Goal: Feedback & Contribution: Contribute content

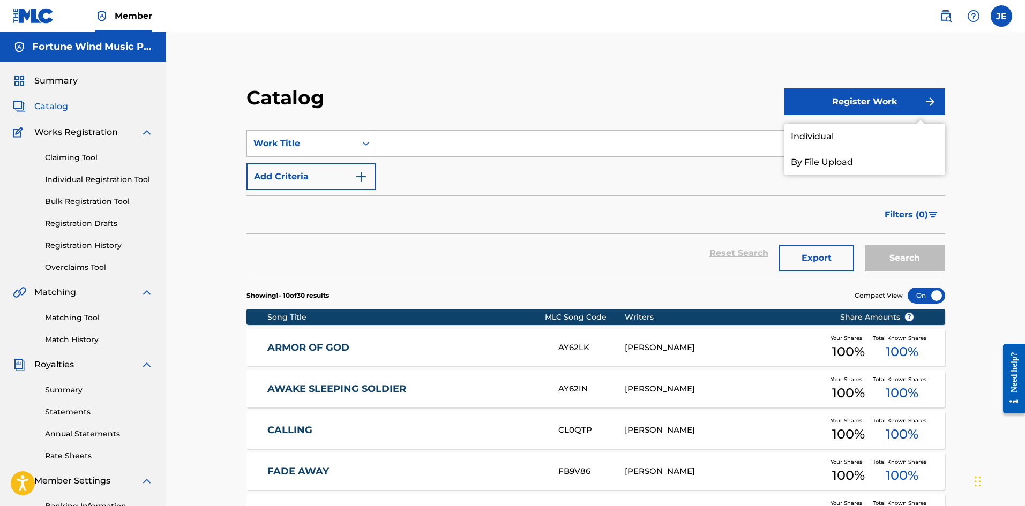
click at [505, 149] on input "Search Form" at bounding box center [660, 144] width 568 height 26
type input "[PERSON_NAME]'s Cry"
click at [864, 245] on button "Search" at bounding box center [904, 258] width 80 height 27
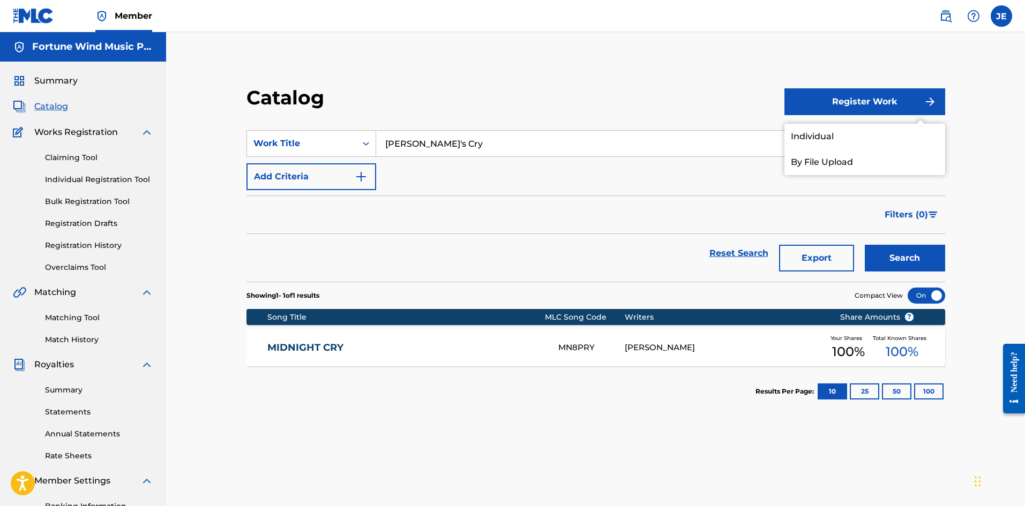
click at [863, 100] on button "Register Work" at bounding box center [864, 101] width 161 height 27
click at [827, 127] on link "Individual" at bounding box center [864, 137] width 161 height 26
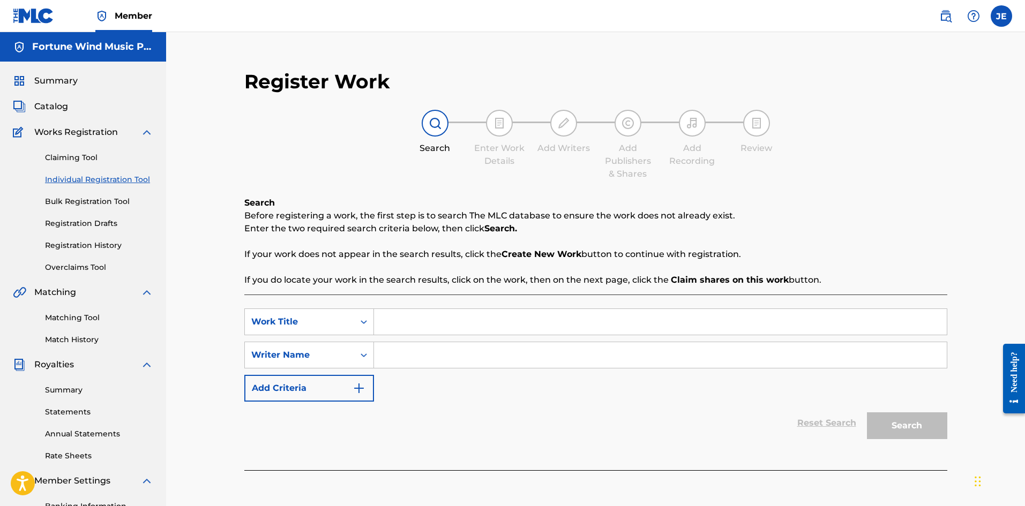
click at [399, 326] on input "Search Form" at bounding box center [660, 322] width 573 height 26
type input "[PERSON_NAME]'s Cry (Only [PERSON_NAME] Can Save)"
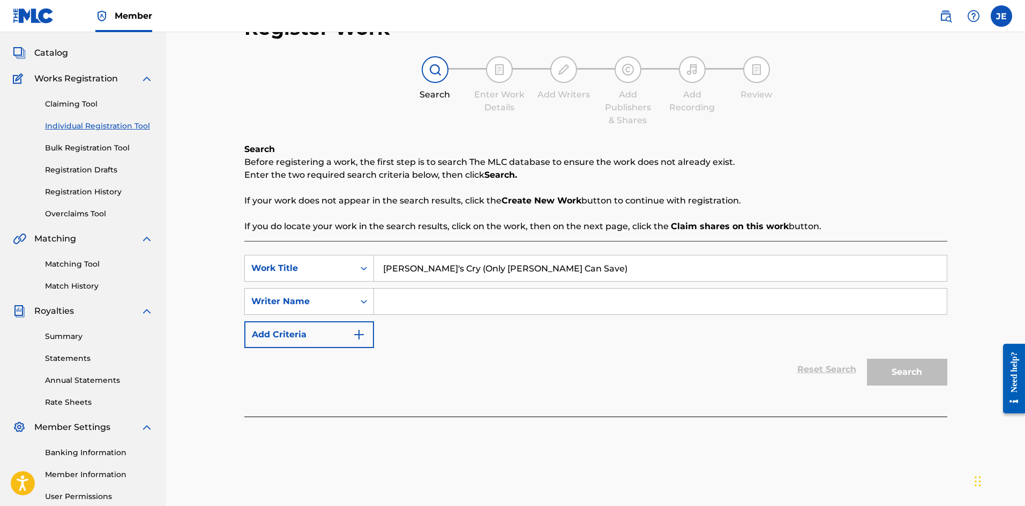
click at [490, 305] on input "Search Form" at bounding box center [660, 302] width 573 height 26
type input "[PERSON_NAME]"
click at [907, 368] on button "Search" at bounding box center [907, 372] width 80 height 27
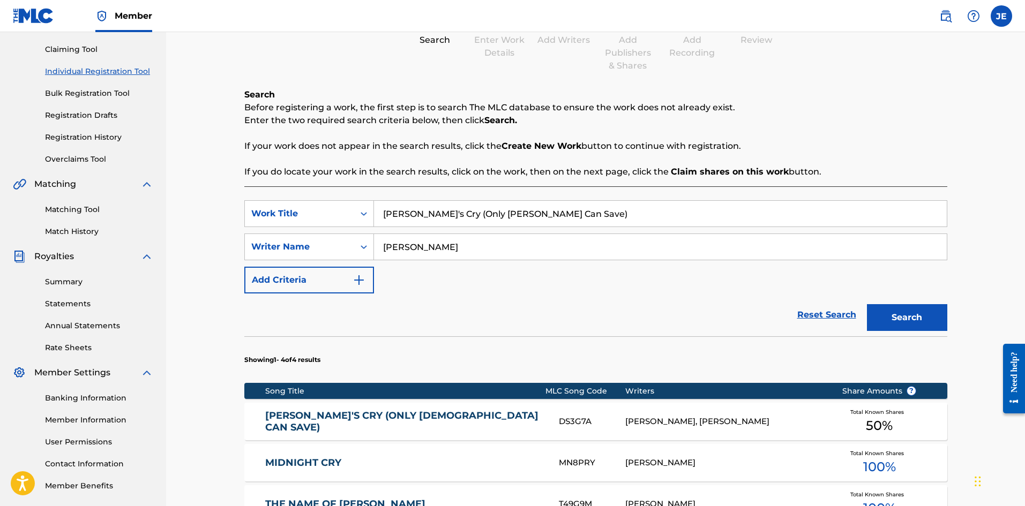
scroll to position [161, 0]
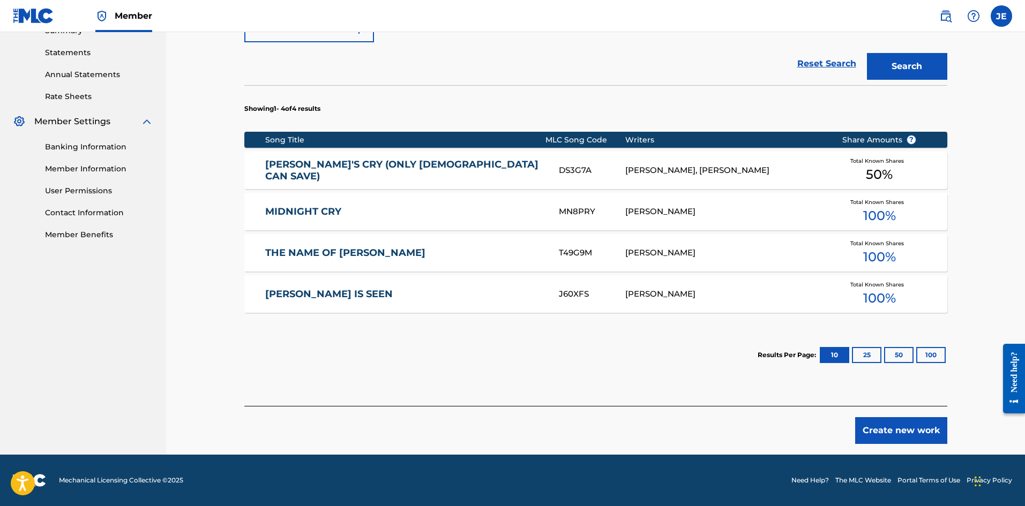
click at [915, 423] on button "Create new work" at bounding box center [901, 430] width 92 height 27
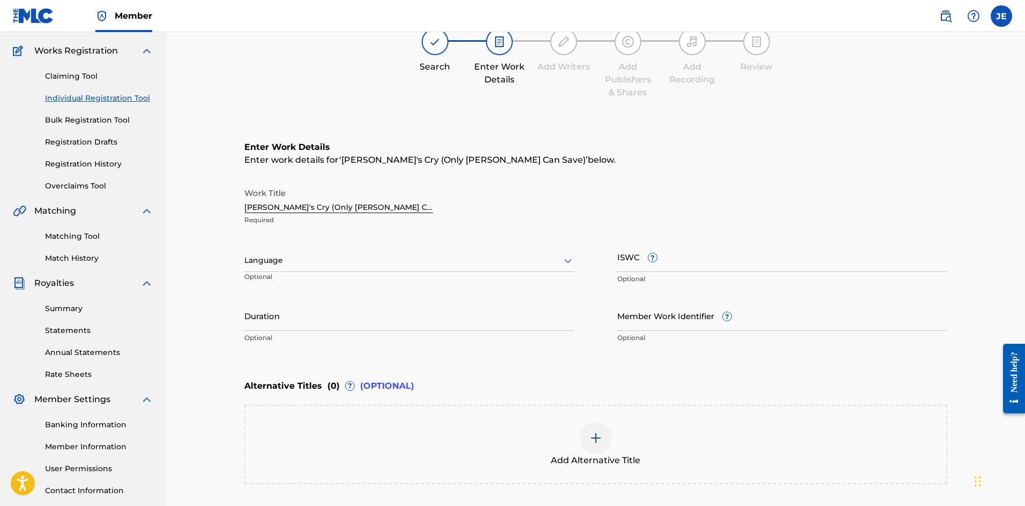
scroll to position [79, 0]
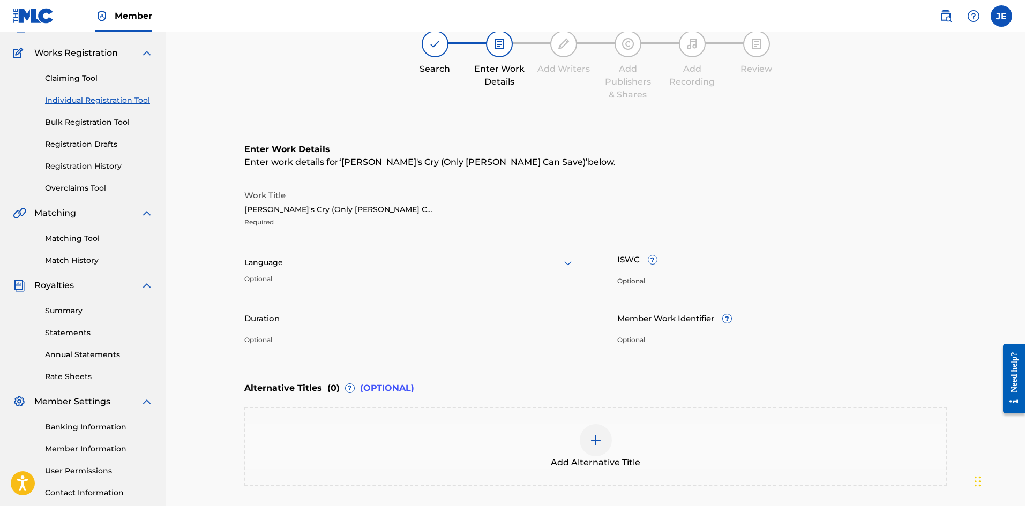
click at [446, 268] on div at bounding box center [409, 262] width 330 height 13
click at [415, 292] on div "English" at bounding box center [409, 286] width 329 height 24
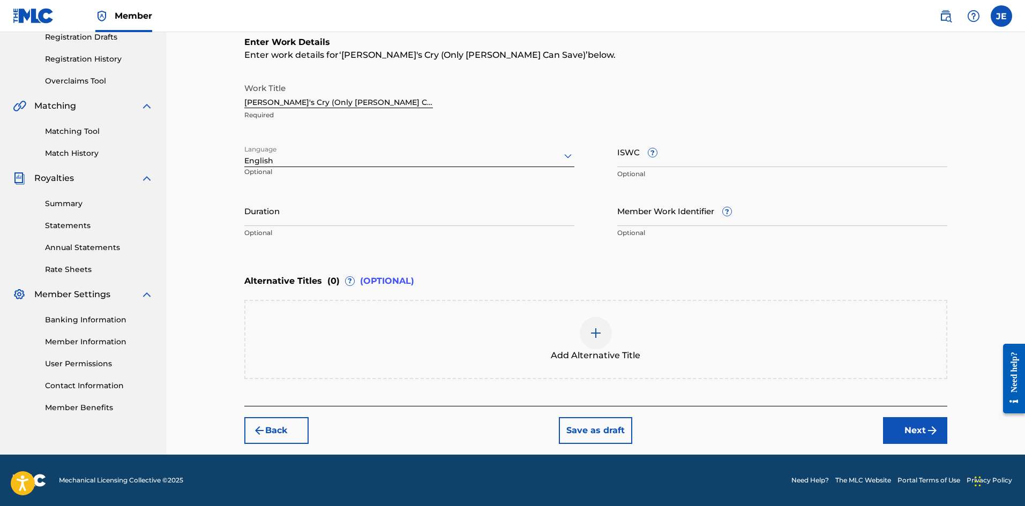
click at [901, 423] on button "Next" at bounding box center [915, 430] width 64 height 27
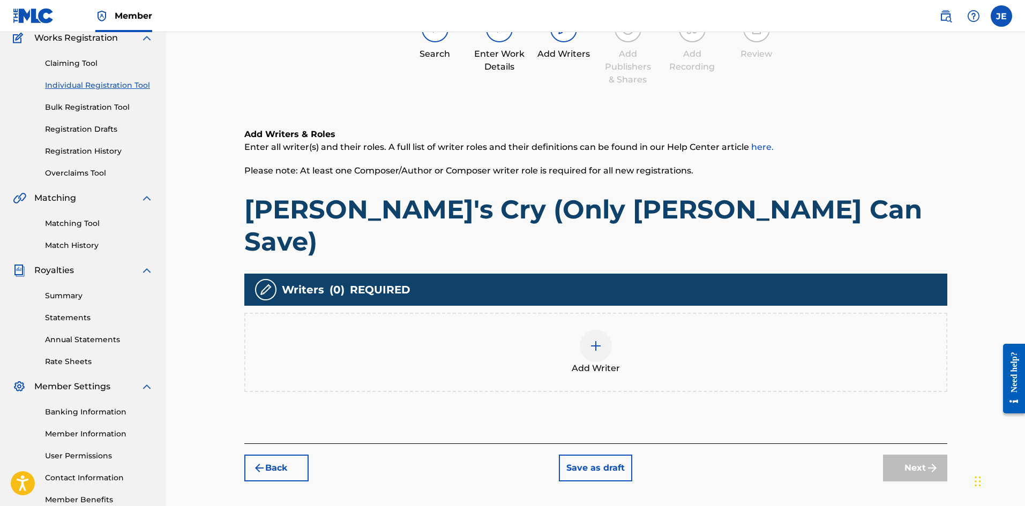
scroll to position [155, 0]
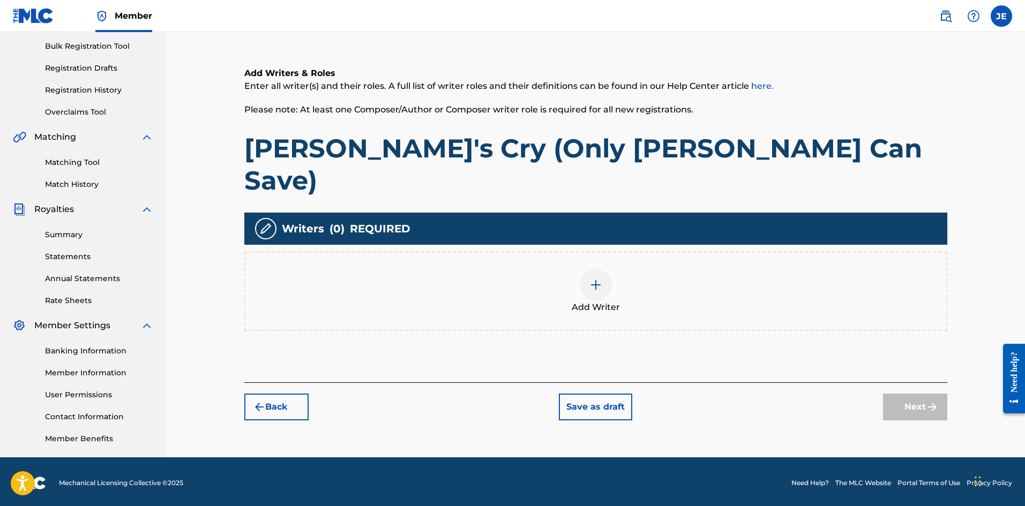
click at [594, 278] on img at bounding box center [595, 284] width 13 height 13
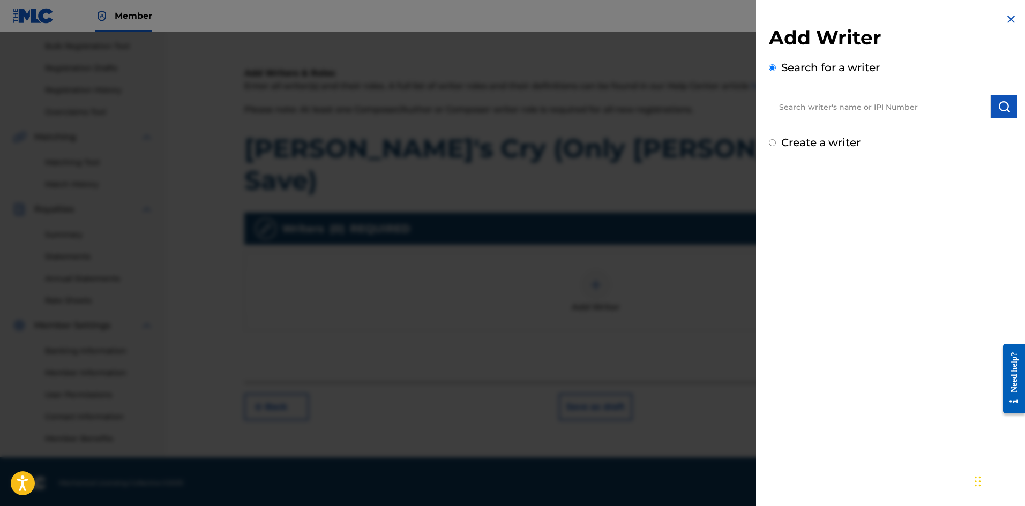
click at [798, 137] on label "Create a writer" at bounding box center [820, 142] width 79 height 13
radio input "true"
click at [776, 139] on input "Create a writer" at bounding box center [772, 142] width 7 height 7
radio input "false"
radio input "true"
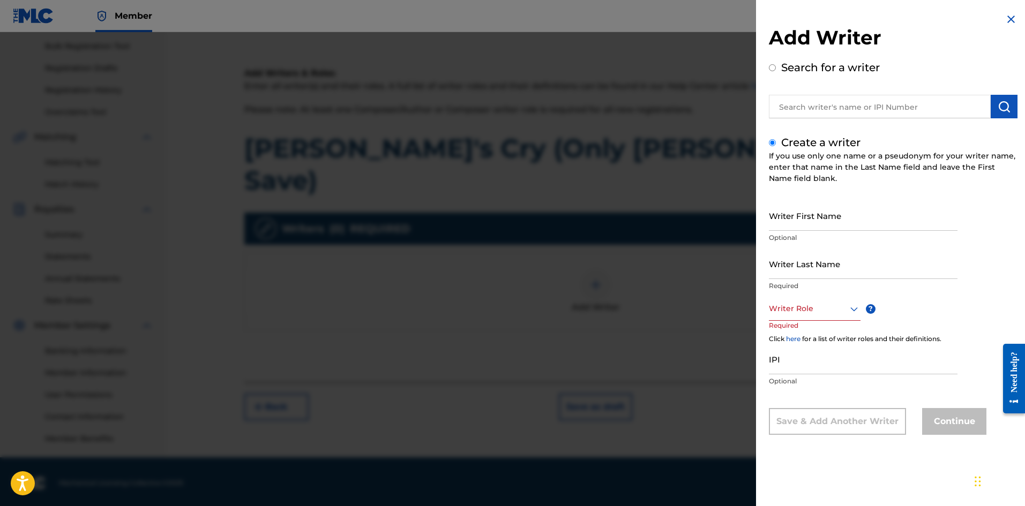
click at [807, 221] on input "Writer First Name" at bounding box center [863, 215] width 189 height 31
type input "Ebuka Emmanue"
type input "[PERSON_NAME]"
click at [805, 319] on div "Writer Role" at bounding box center [815, 309] width 92 height 24
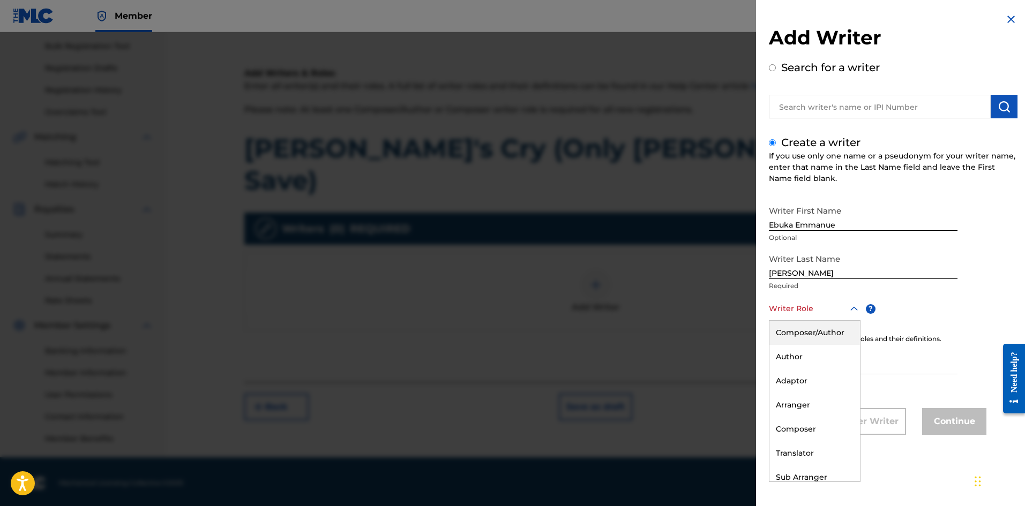
click at [805, 337] on div "Composer/Author" at bounding box center [814, 333] width 91 height 24
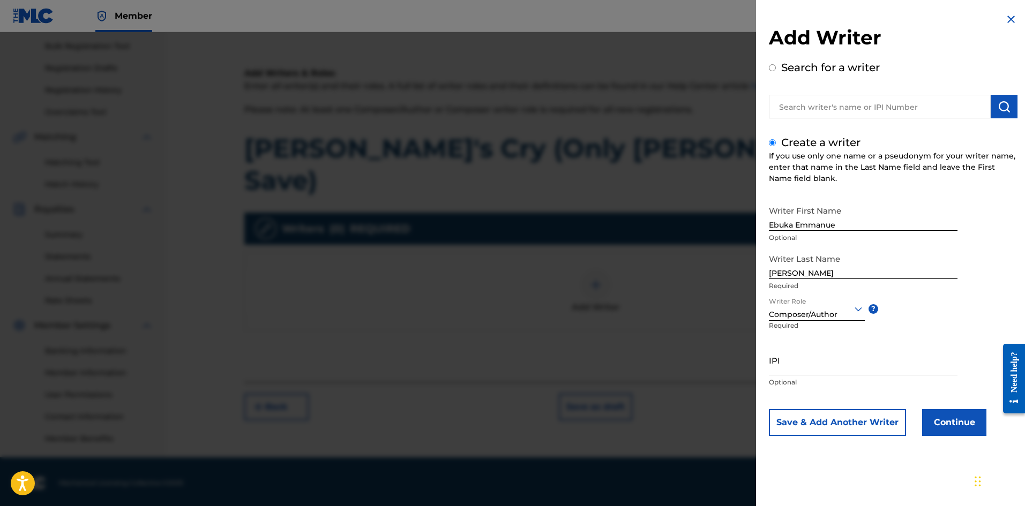
drag, startPoint x: 819, startPoint y: 356, endPoint x: 817, endPoint y: 361, distance: 5.8
click at [819, 356] on input "IPI" at bounding box center [863, 360] width 189 height 31
paste input "1098473809"
type input "1098473809"
click at [939, 424] on button "Continue" at bounding box center [954, 422] width 64 height 27
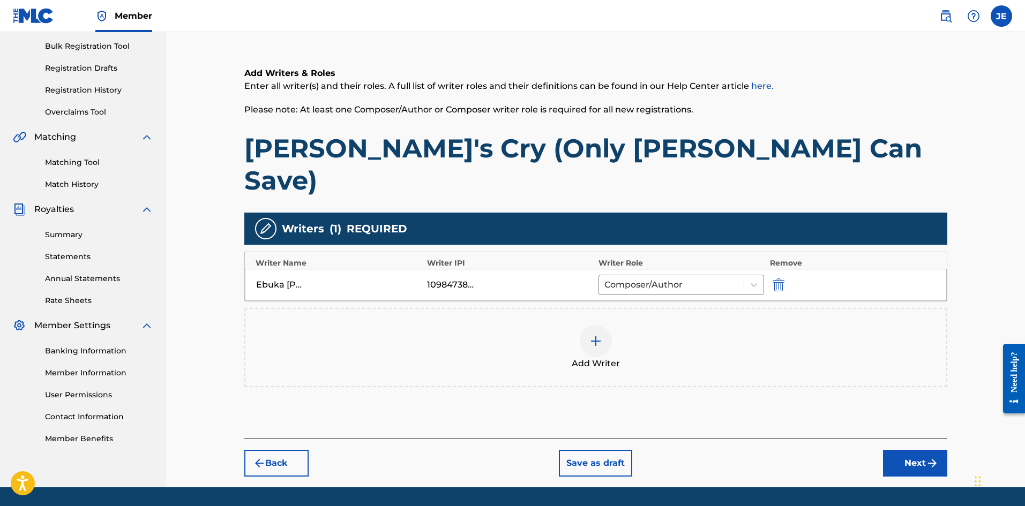
click at [910, 450] on button "Next" at bounding box center [915, 463] width 64 height 27
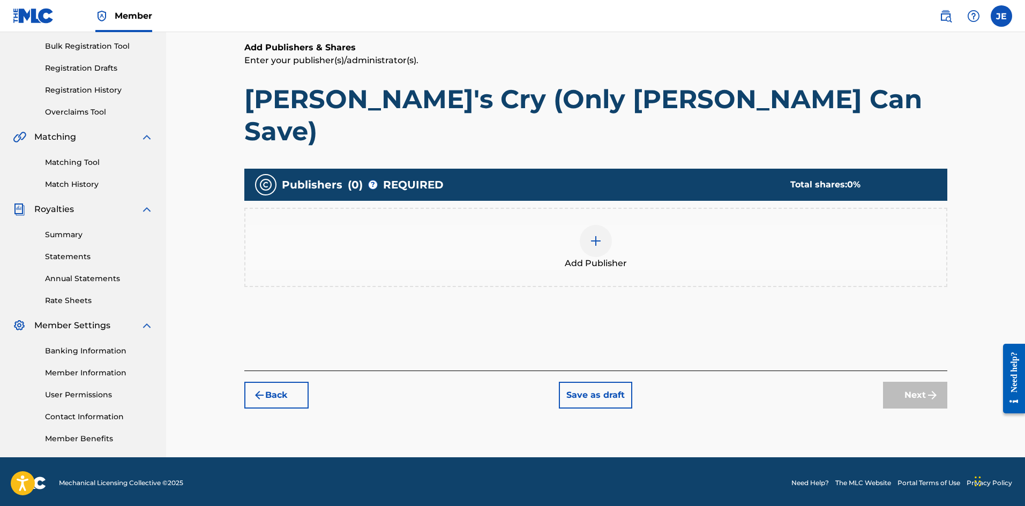
scroll to position [48, 0]
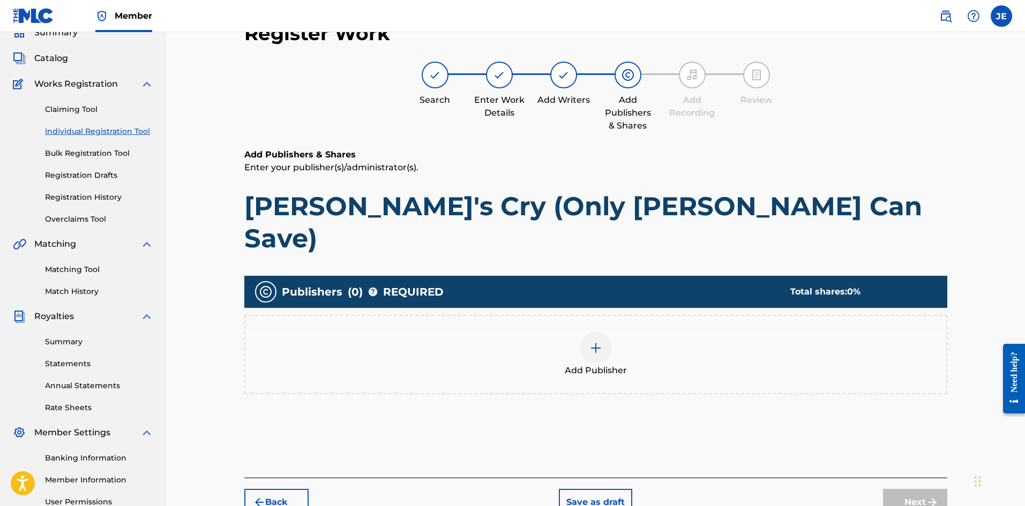
click at [605, 332] on div at bounding box center [595, 348] width 32 height 32
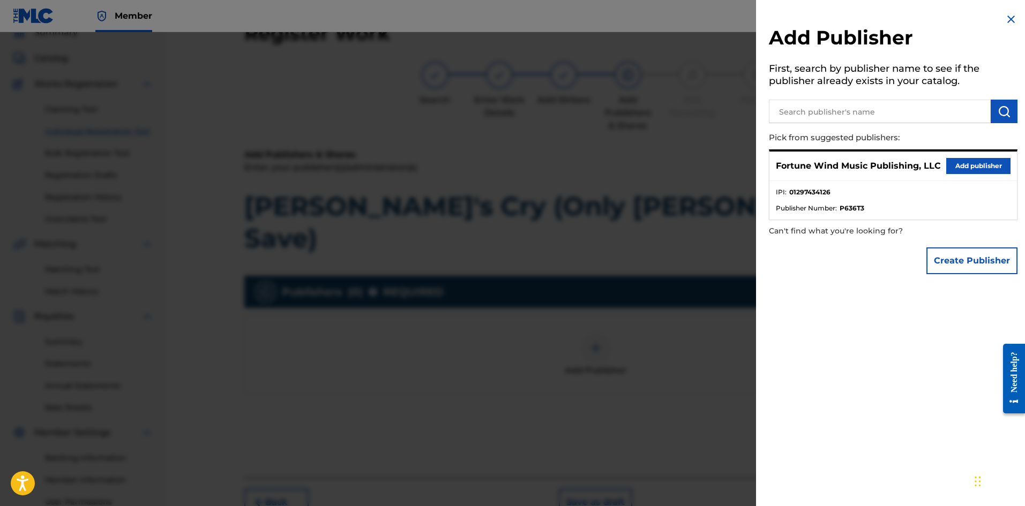
click at [962, 172] on button "Add publisher" at bounding box center [978, 166] width 64 height 16
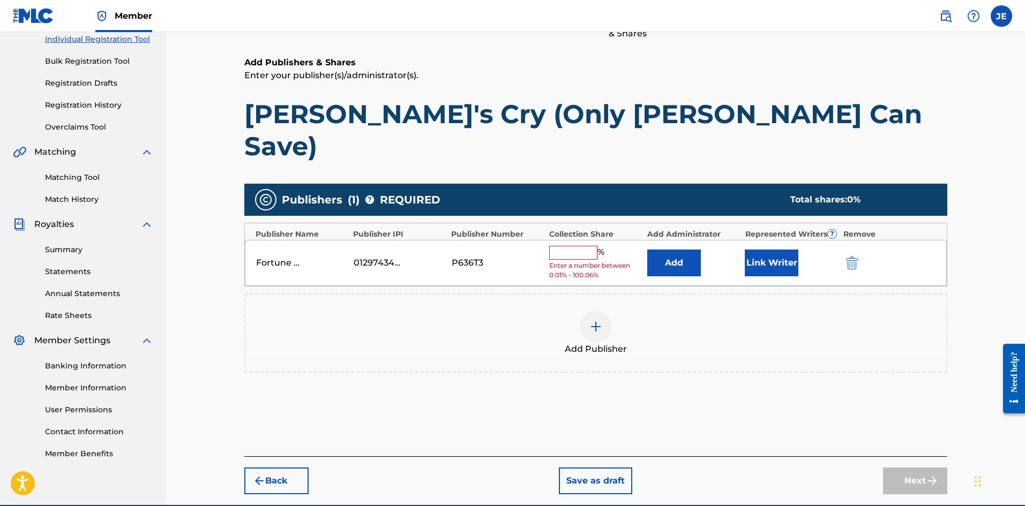
scroll to position [159, 0]
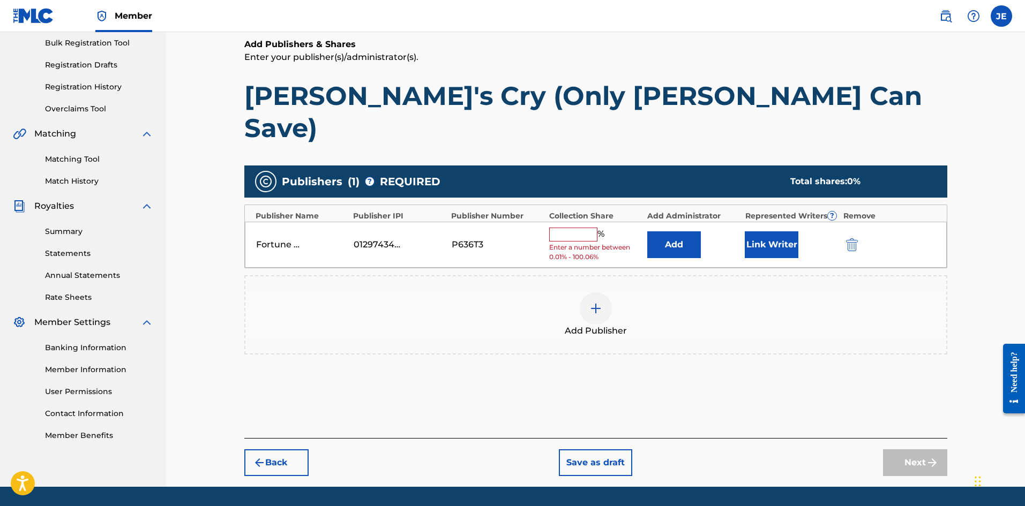
click at [568, 222] on div "Fortune Wind Music Publishing, LLC 01297434126 P636T3 % Enter a number between …" at bounding box center [596, 245] width 702 height 47
click at [577, 228] on input "text" at bounding box center [573, 235] width 48 height 14
type input "100"
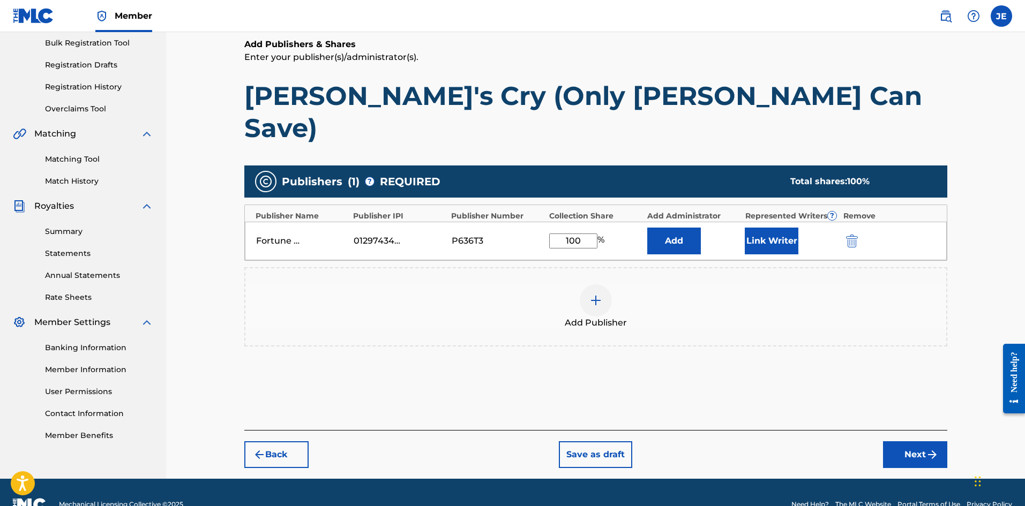
scroll to position [158, 0]
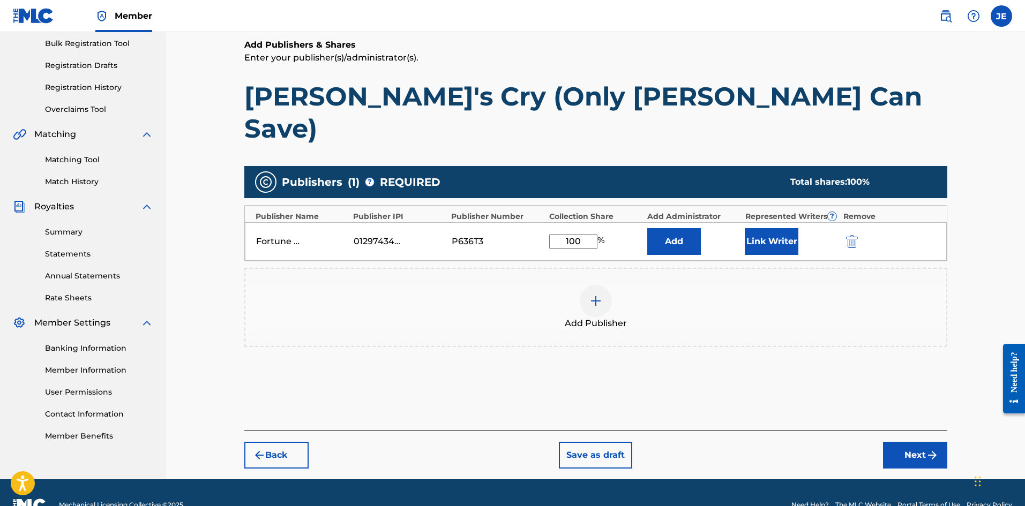
click at [925, 442] on button "Next" at bounding box center [915, 455] width 64 height 27
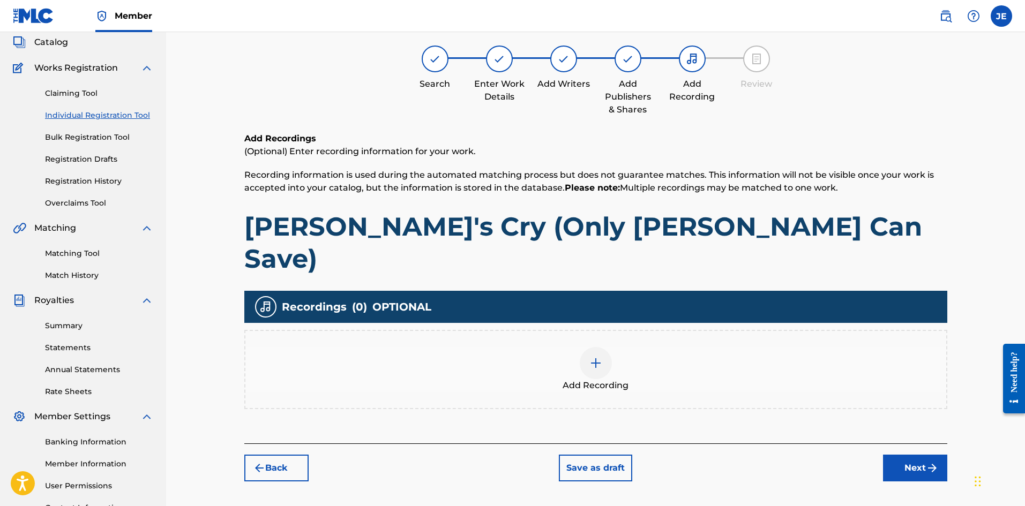
scroll to position [48, 0]
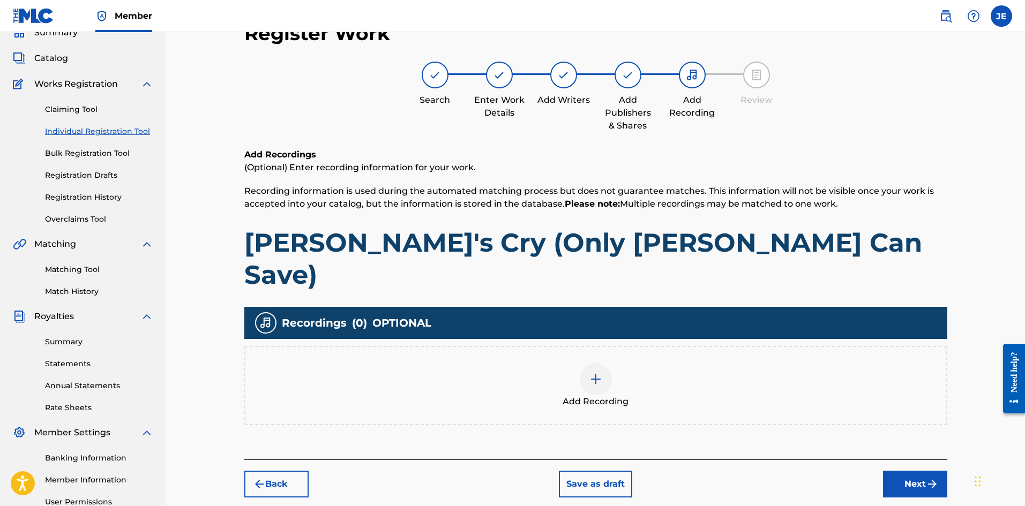
click at [678, 371] on div "Add Recording" at bounding box center [595, 385] width 701 height 45
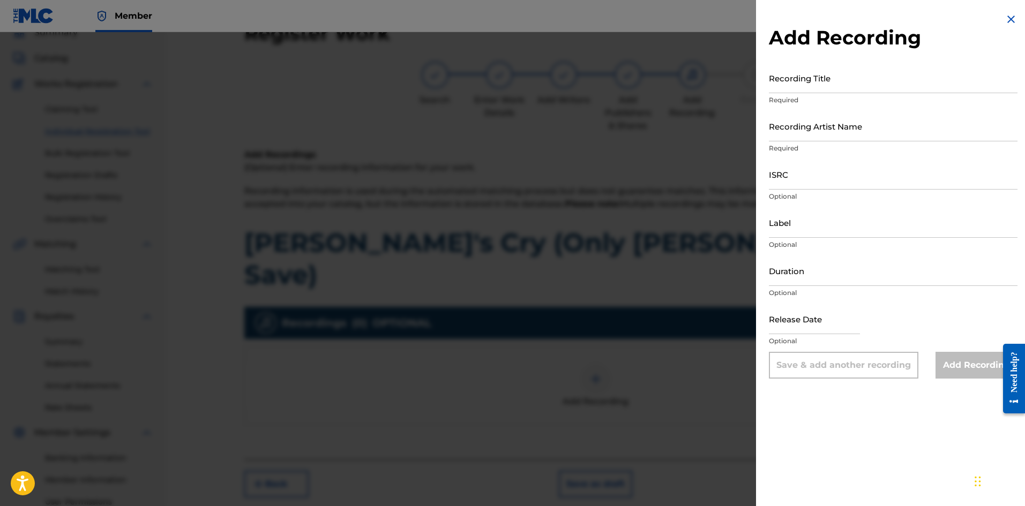
click at [814, 91] on input "Recording Title" at bounding box center [893, 78] width 249 height 31
click at [1006, 23] on img at bounding box center [1010, 19] width 13 height 13
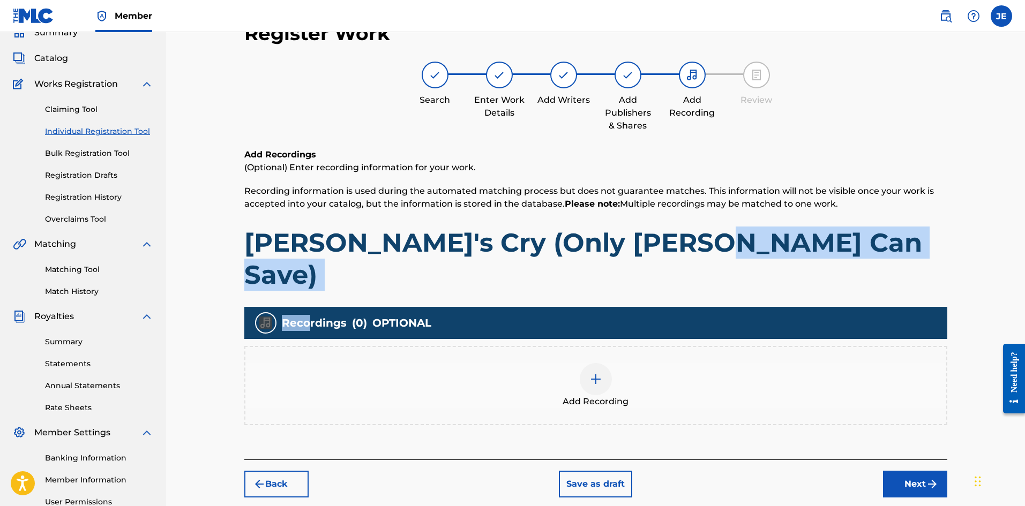
drag, startPoint x: 687, startPoint y: 245, endPoint x: 322, endPoint y: 266, distance: 365.3
click at [308, 272] on div "Add Recordings (Optional) Enter recording information for your work. Recording …" at bounding box center [595, 303] width 703 height 311
click at [688, 212] on div "Add Recordings (Optional) Enter recording information for your work. Recording …" at bounding box center [595, 219] width 703 height 142
click at [715, 245] on h1 "[PERSON_NAME]'s Cry (Only [PERSON_NAME] Can Save)" at bounding box center [595, 259] width 703 height 64
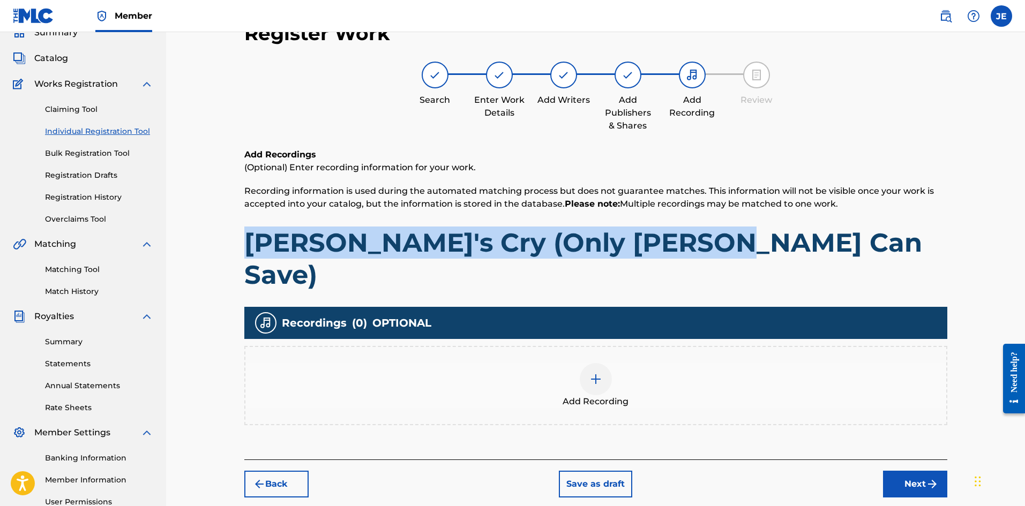
drag, startPoint x: 704, startPoint y: 245, endPoint x: 216, endPoint y: 245, distance: 487.4
click at [216, 245] on div "Register Work Search Enter Work Details Add Writers Add Publishers & Shares Add…" at bounding box center [595, 274] width 859 height 581
copy h1 "[PERSON_NAME]'s Cry (Only [PERSON_NAME] Can Save)"
click at [902, 471] on button "Next" at bounding box center [915, 484] width 64 height 27
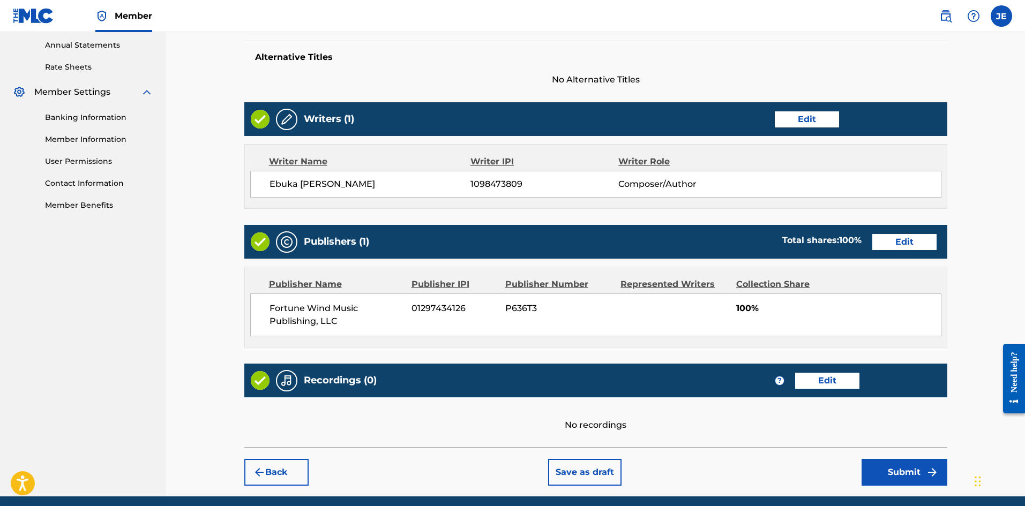
scroll to position [398, 0]
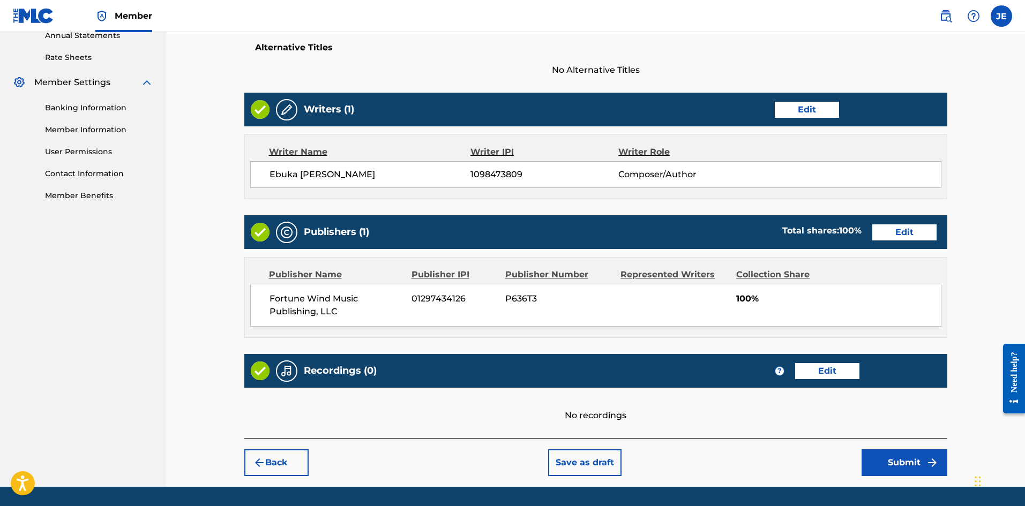
click at [826, 363] on button "Edit" at bounding box center [827, 371] width 64 height 16
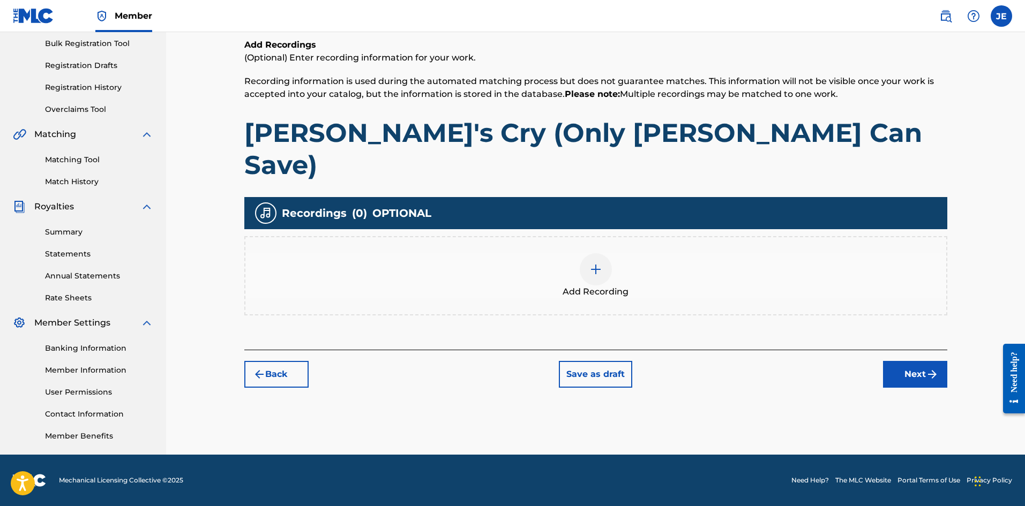
scroll to position [158, 0]
click at [586, 253] on div at bounding box center [595, 269] width 32 height 32
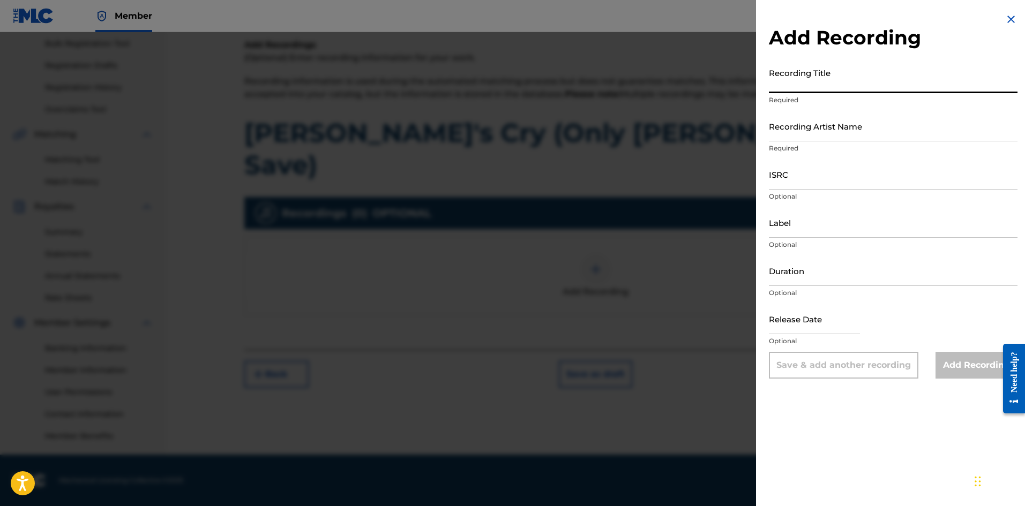
click at [812, 92] on input "Recording Title" at bounding box center [893, 78] width 249 height 31
paste input "[PERSON_NAME]'s Cry (Only [PERSON_NAME] Can Save)"
type input "[PERSON_NAME]'s Cry (Only [PERSON_NAME] Can Save)"
click at [812, 124] on input "Recording Artist Name" at bounding box center [893, 126] width 249 height 31
type input "Ebuka Songs"
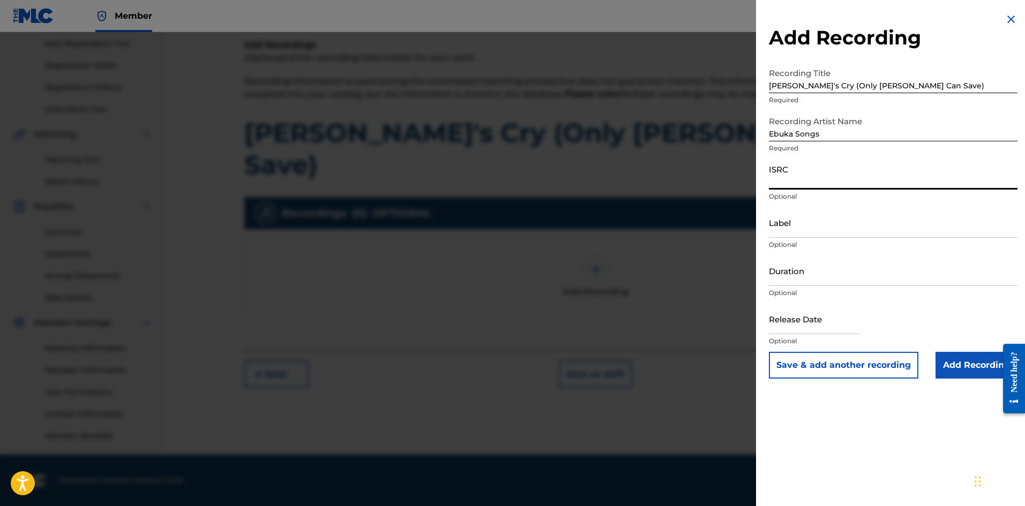
click at [811, 188] on input "ISRC" at bounding box center [893, 174] width 249 height 31
click at [812, 182] on input "ISRC" at bounding box center [893, 174] width 249 height 31
paste input "QZTV32593026"
type input "QZTV32593026"
click at [819, 215] on input "Label" at bounding box center [893, 222] width 249 height 31
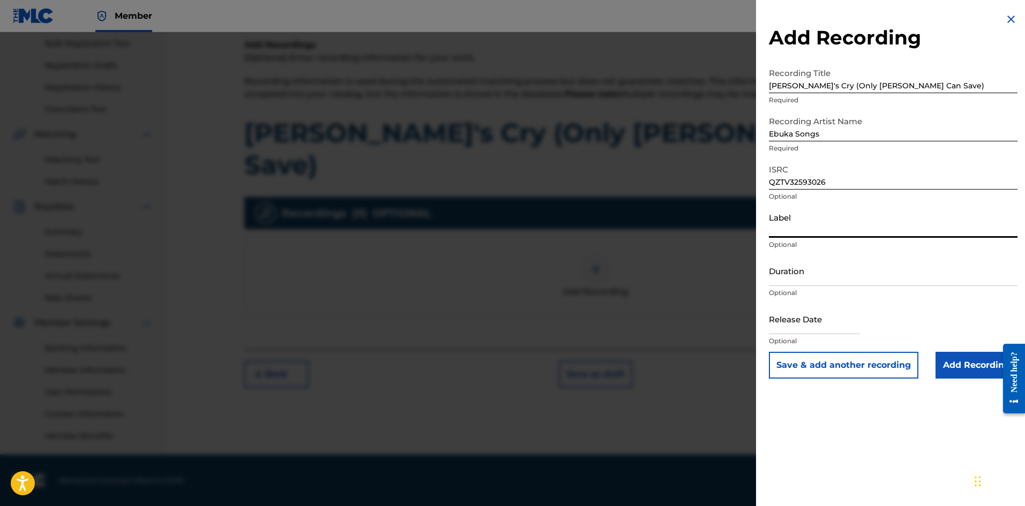
type input "Tribe Of Ebuka Songs"
click at [797, 325] on input "text" at bounding box center [814, 319] width 91 height 31
select select "7"
select select "2025"
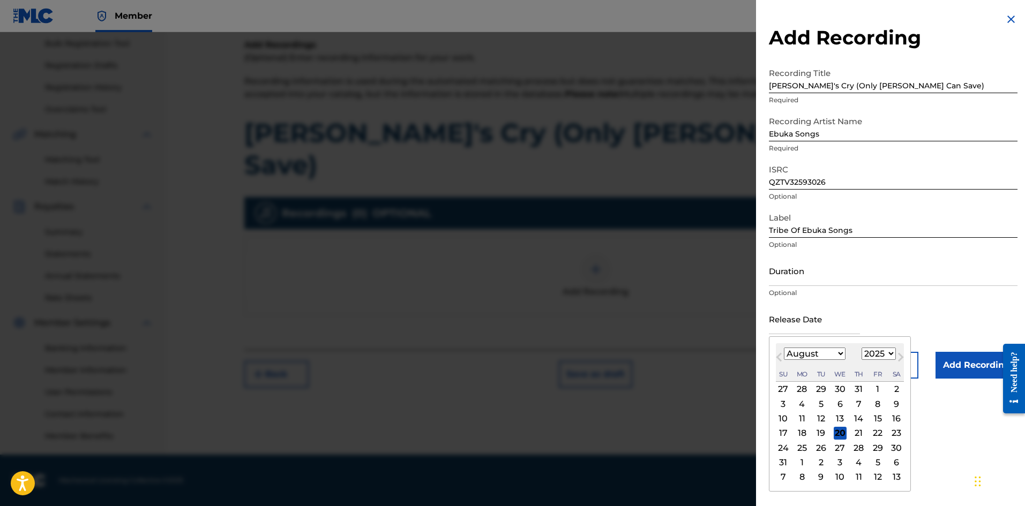
click at [800, 355] on select "January February March April May June July August September October November De…" at bounding box center [815, 354] width 62 height 12
select select "4"
click at [784, 348] on select "January February March April May June July August September October November De…" at bounding box center [815, 354] width 62 height 12
click at [878, 391] on div "2" at bounding box center [877, 389] width 13 height 13
type input "[DATE]"
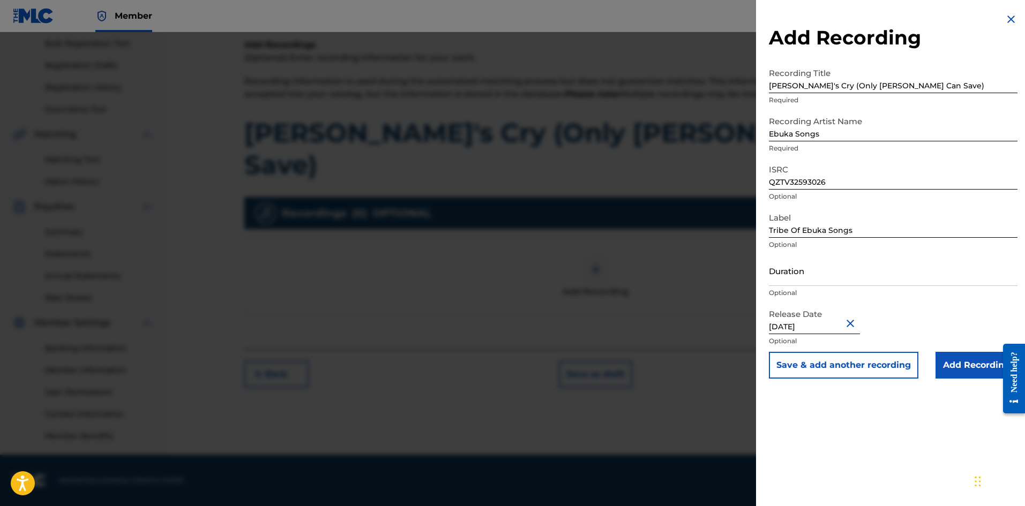
select select "4"
select select "2025"
click at [969, 367] on input "Add Recording" at bounding box center [976, 365] width 82 height 27
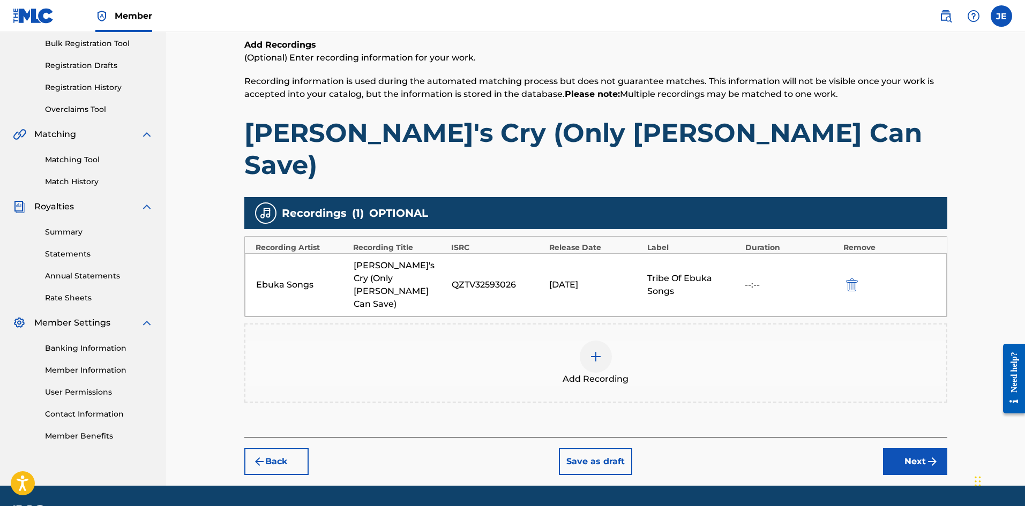
click at [898, 448] on button "Next" at bounding box center [915, 461] width 64 height 27
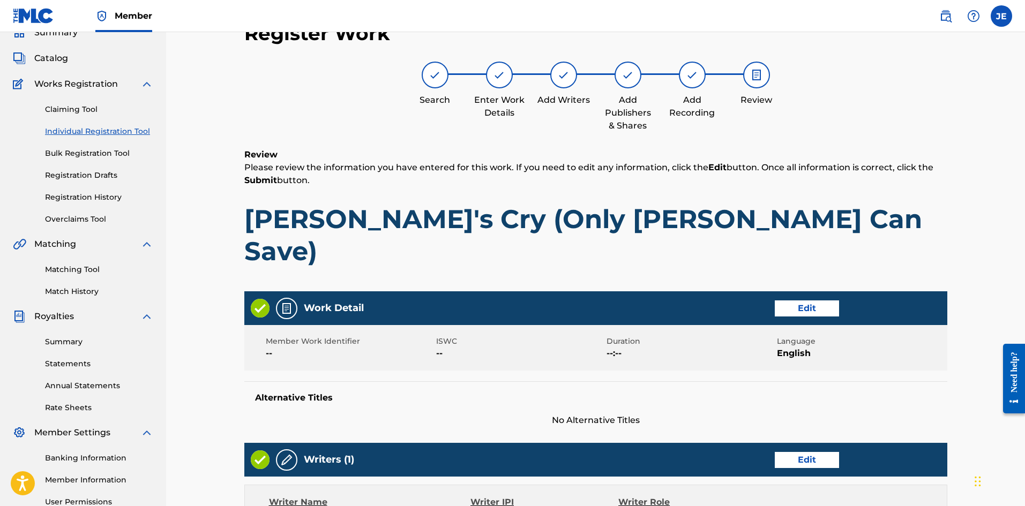
scroll to position [423, 0]
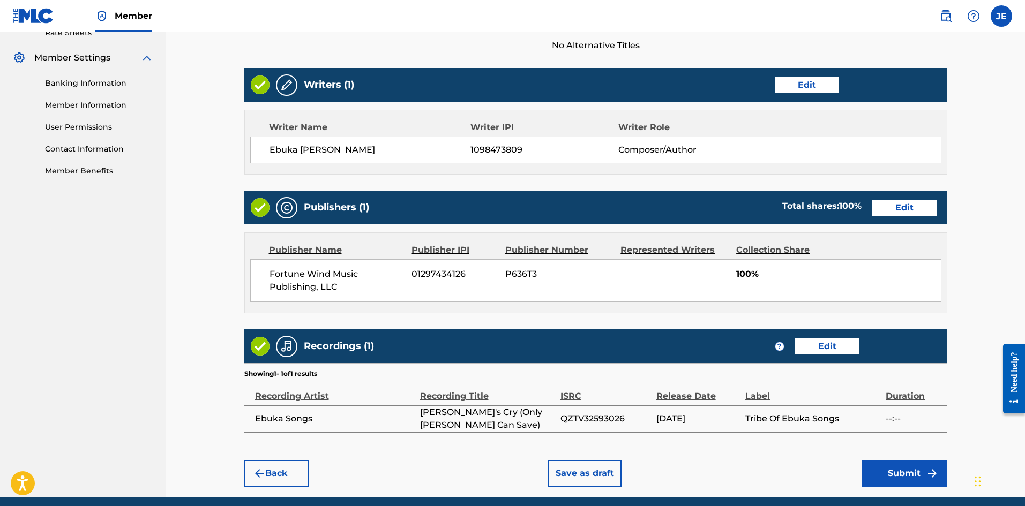
click at [924, 460] on button "Submit" at bounding box center [904, 473] width 86 height 27
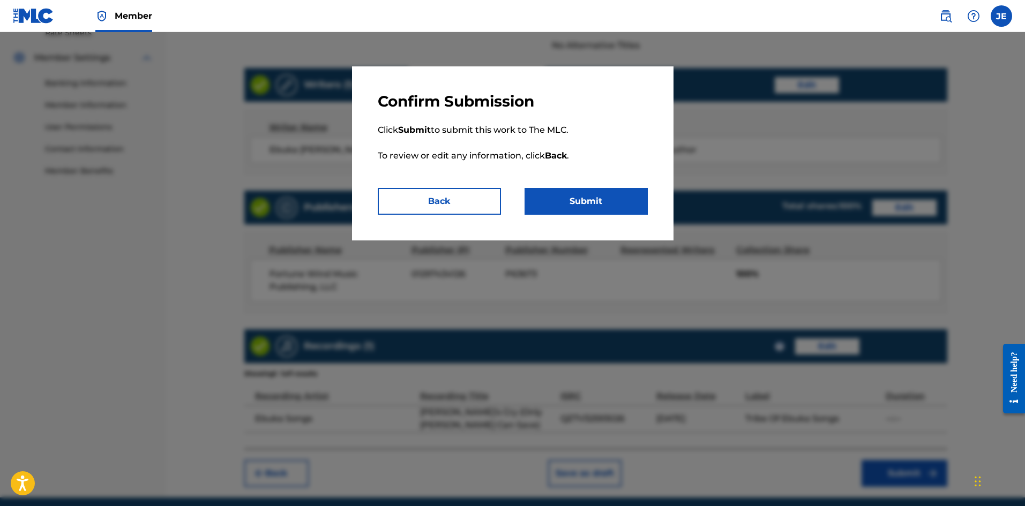
click at [606, 210] on button "Submit" at bounding box center [585, 201] width 123 height 27
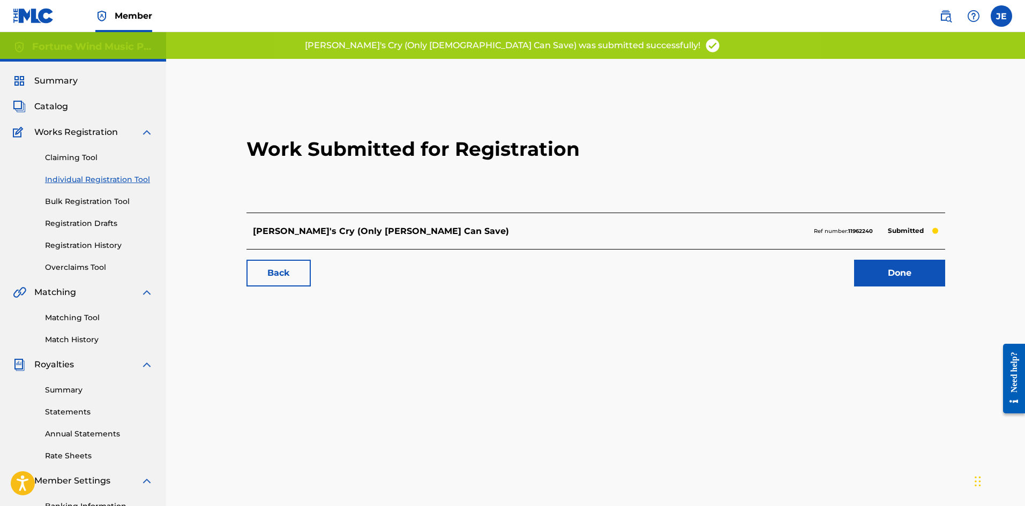
click at [904, 276] on link "Done" at bounding box center [899, 273] width 91 height 27
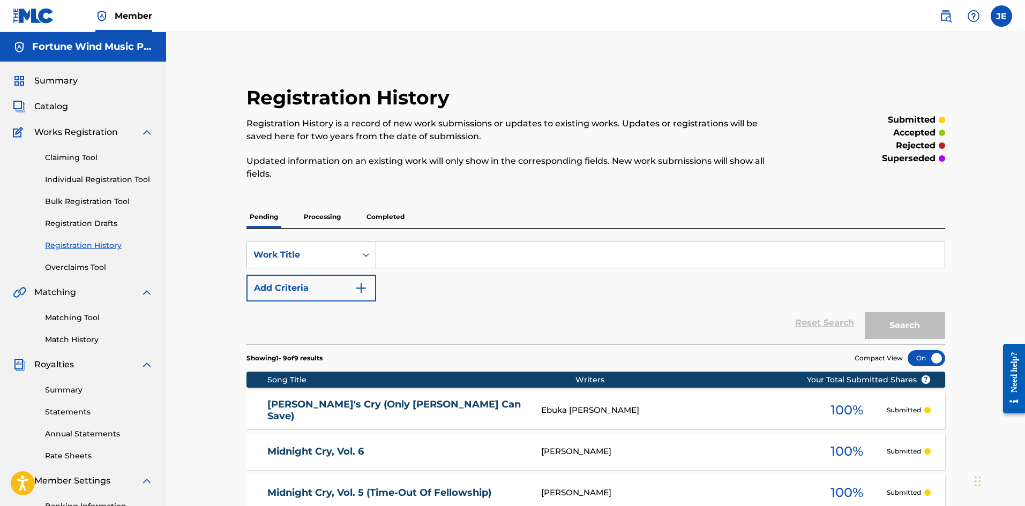
click at [51, 109] on span "Catalog" at bounding box center [51, 106] width 34 height 13
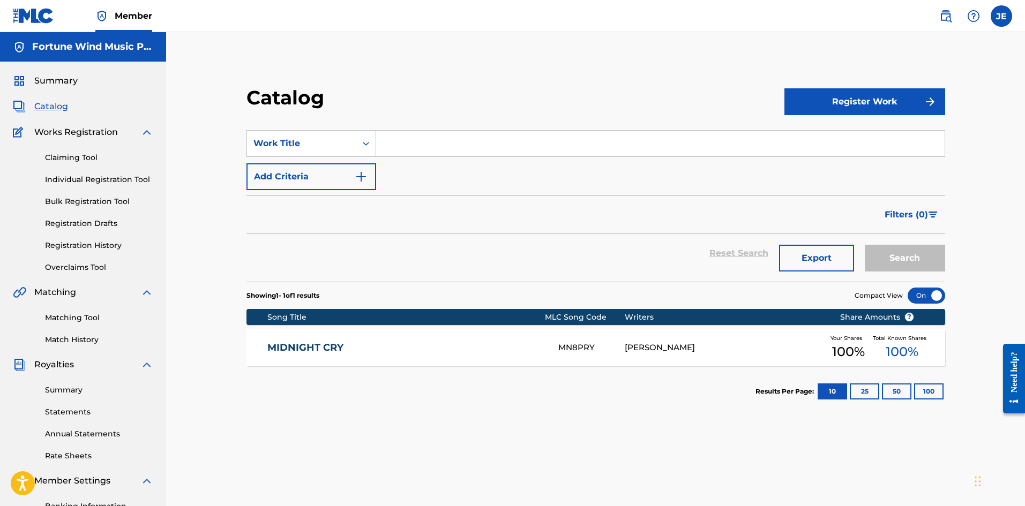
click at [733, 346] on div "[PERSON_NAME]" at bounding box center [723, 348] width 199 height 12
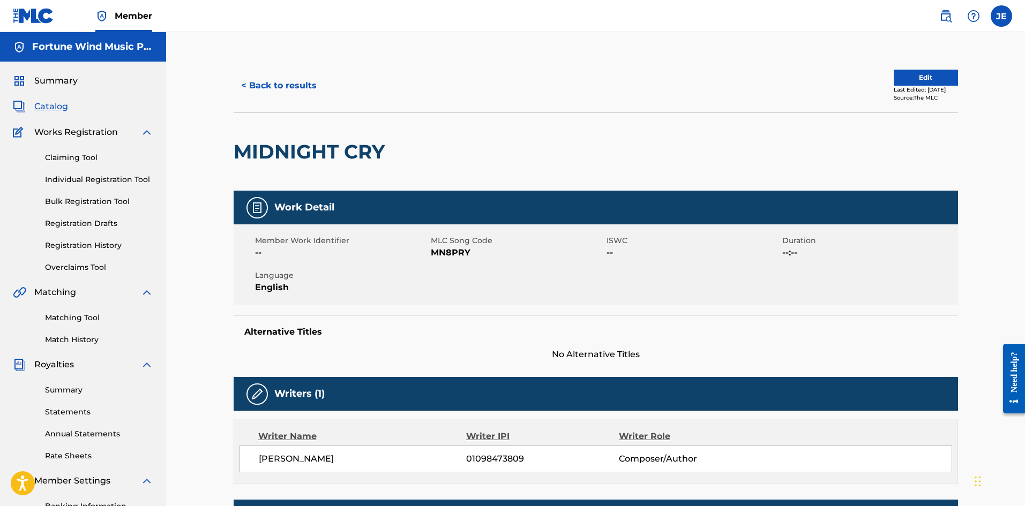
click at [931, 77] on button "Edit" at bounding box center [925, 78] width 64 height 16
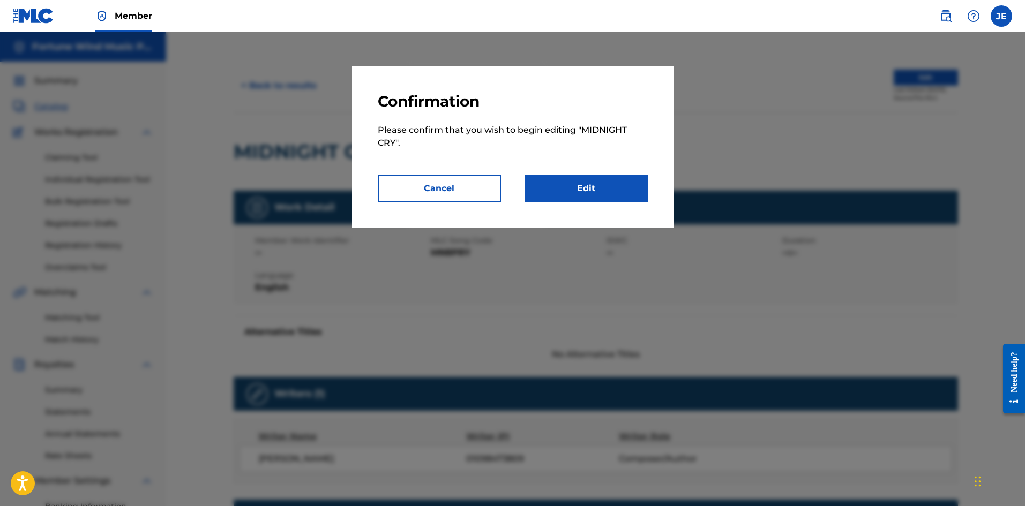
click at [588, 197] on link "Edit" at bounding box center [585, 188] width 123 height 27
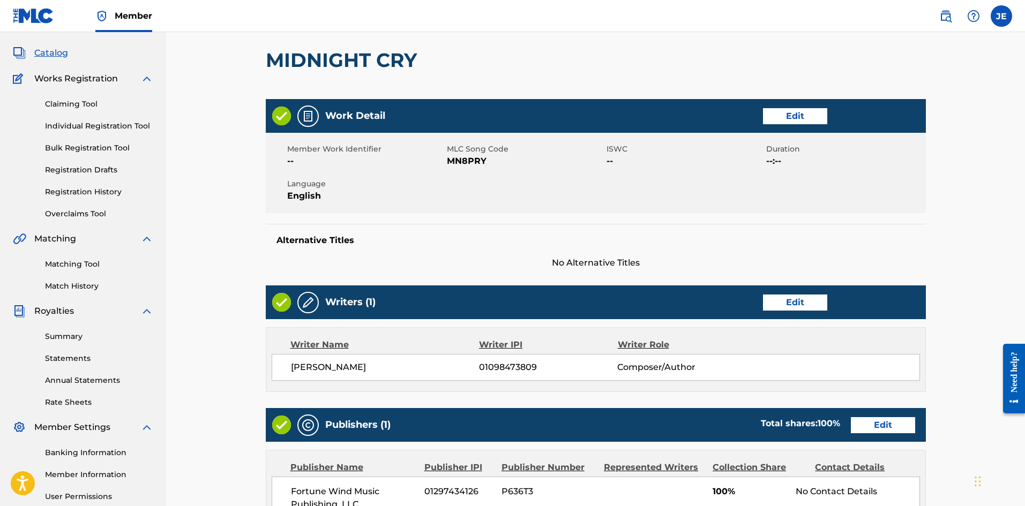
scroll to position [268, 0]
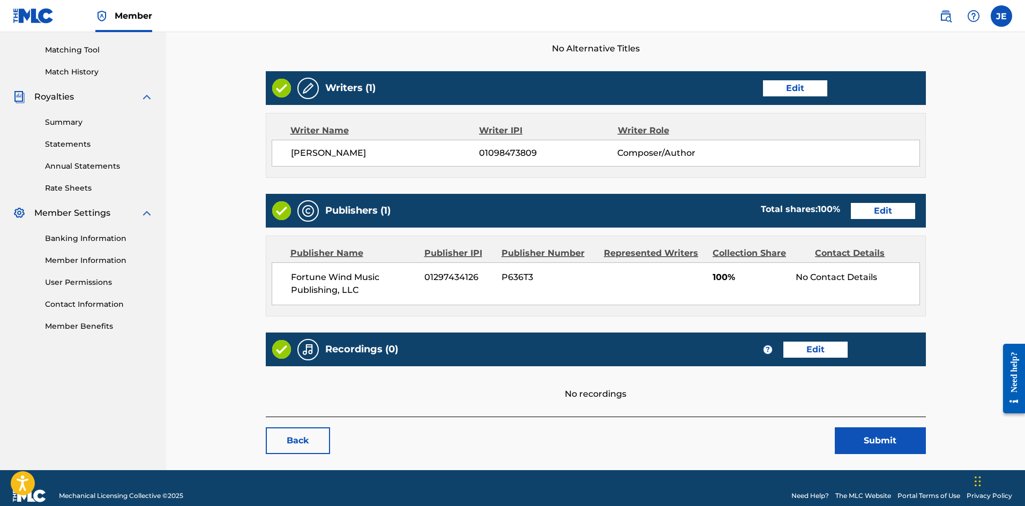
click at [806, 353] on link "Edit" at bounding box center [815, 350] width 64 height 16
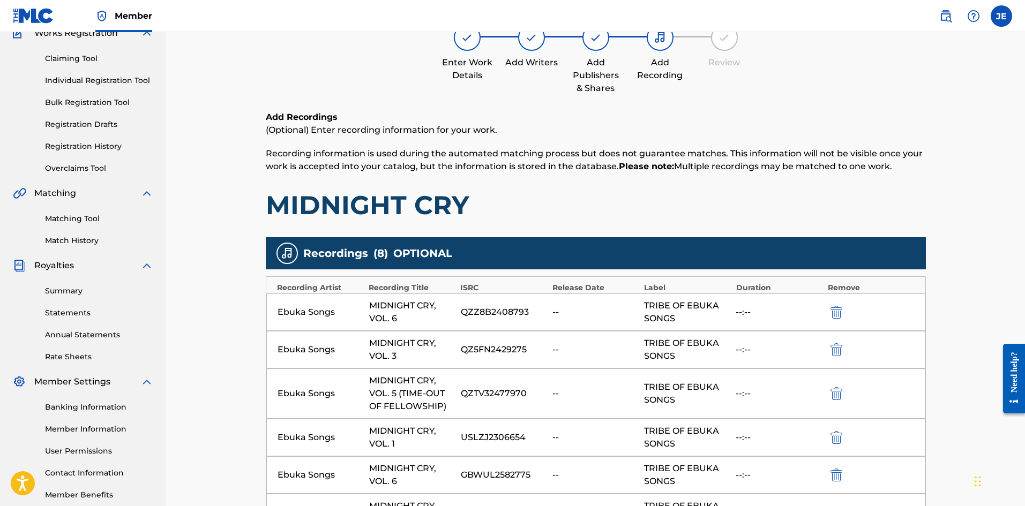
scroll to position [107, 0]
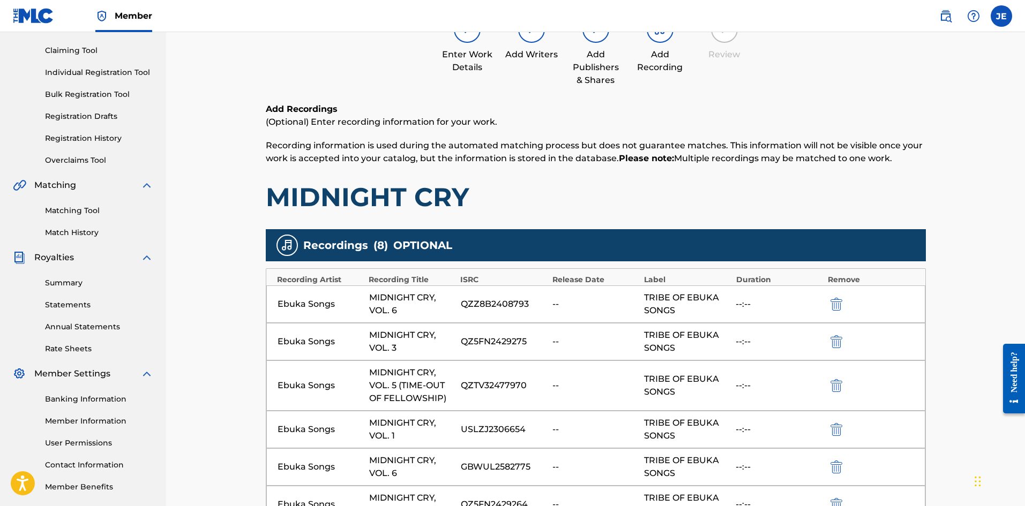
click at [838, 303] on img "submit" at bounding box center [836, 304] width 12 height 13
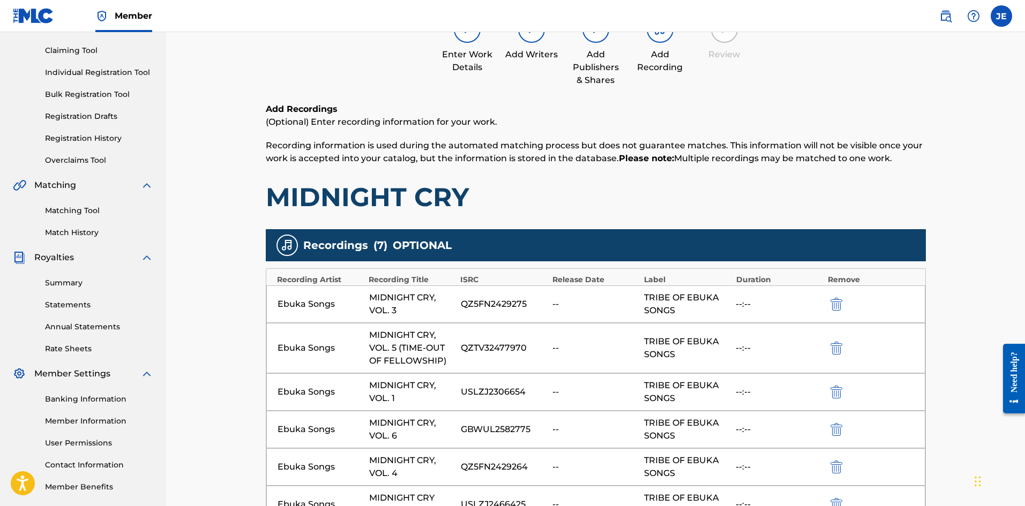
click at [838, 303] on img "submit" at bounding box center [836, 304] width 12 height 13
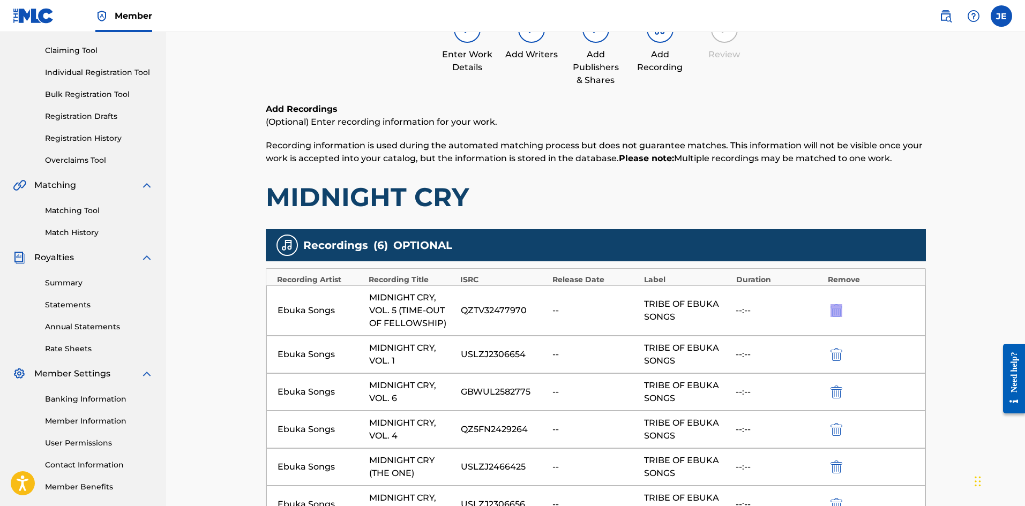
click at [838, 303] on div "Ebuka Songs MIDNIGHT CRY, VOL. 5 (TIME-OUT OF FELLOWSHIP) QZTV32477970 -- TRIBE…" at bounding box center [595, 310] width 659 height 50
click at [839, 309] on img "submit" at bounding box center [836, 310] width 12 height 13
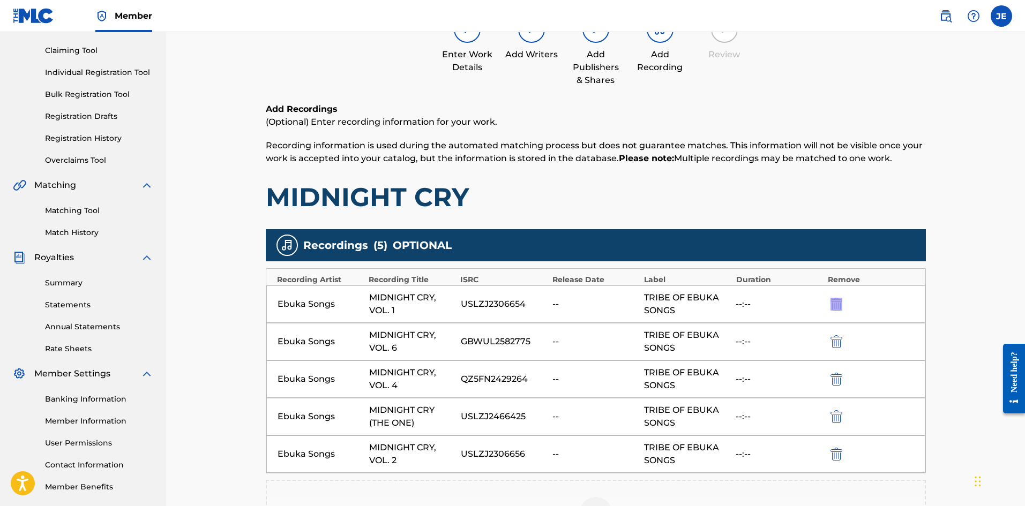
click at [839, 340] on img "submit" at bounding box center [836, 341] width 12 height 13
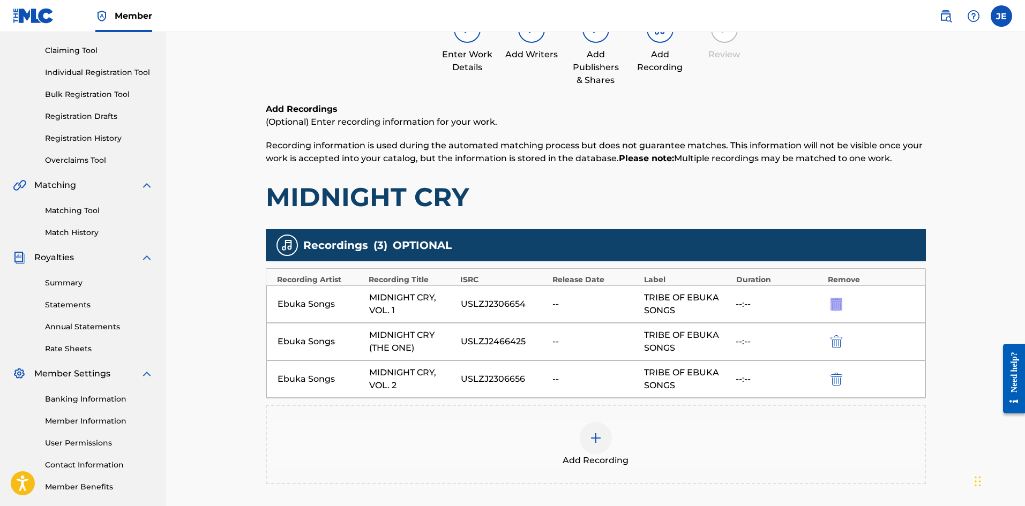
click at [839, 340] on img "submit" at bounding box center [836, 341] width 12 height 13
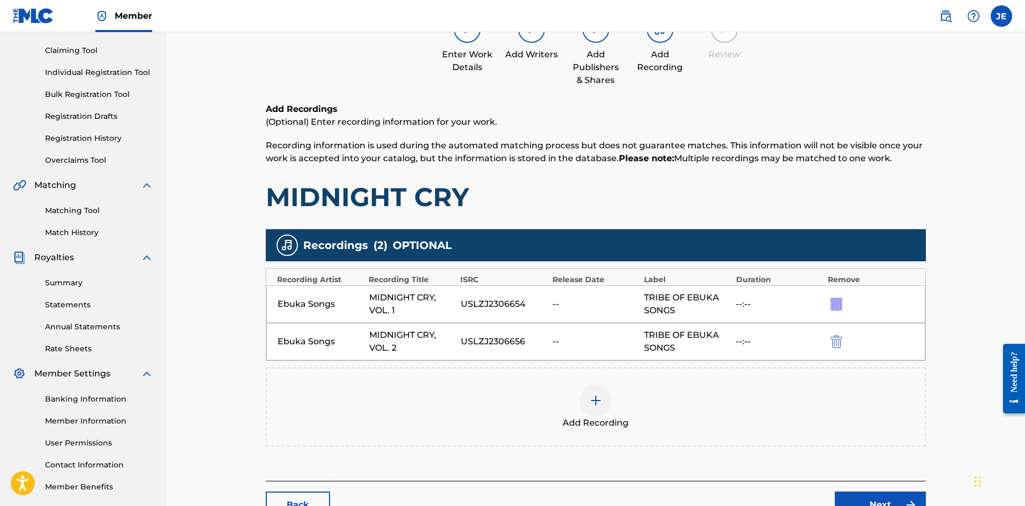
click at [839, 340] on img "submit" at bounding box center [836, 341] width 12 height 13
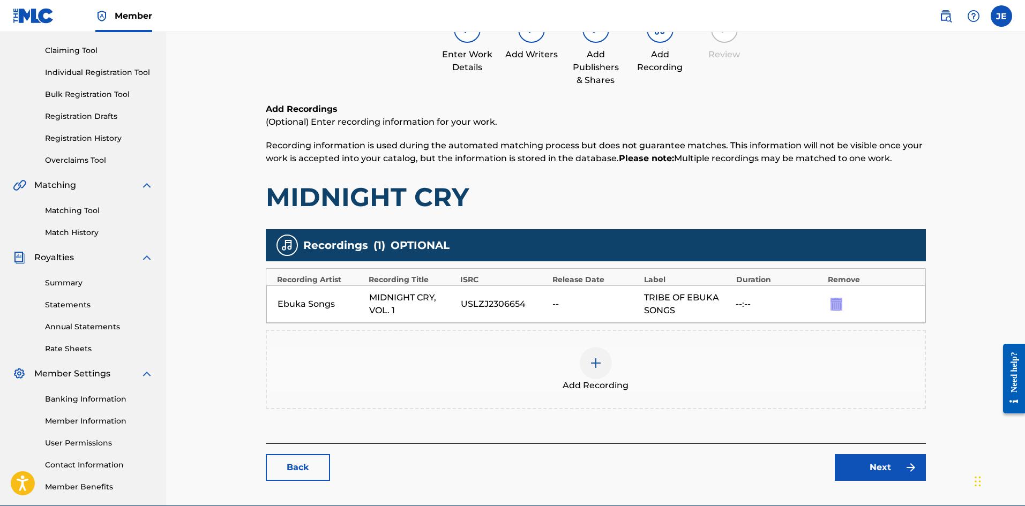
click at [867, 466] on link "Next" at bounding box center [879, 467] width 91 height 27
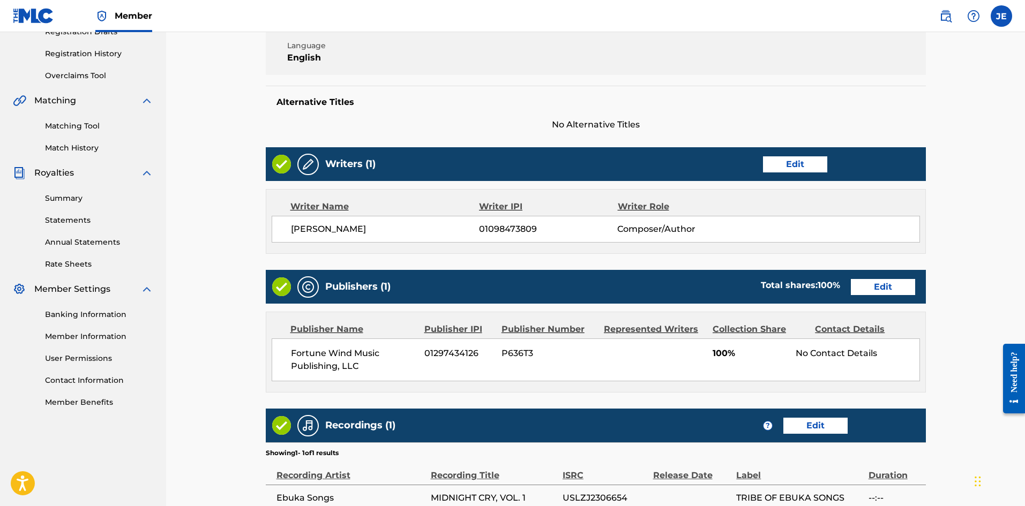
scroll to position [319, 0]
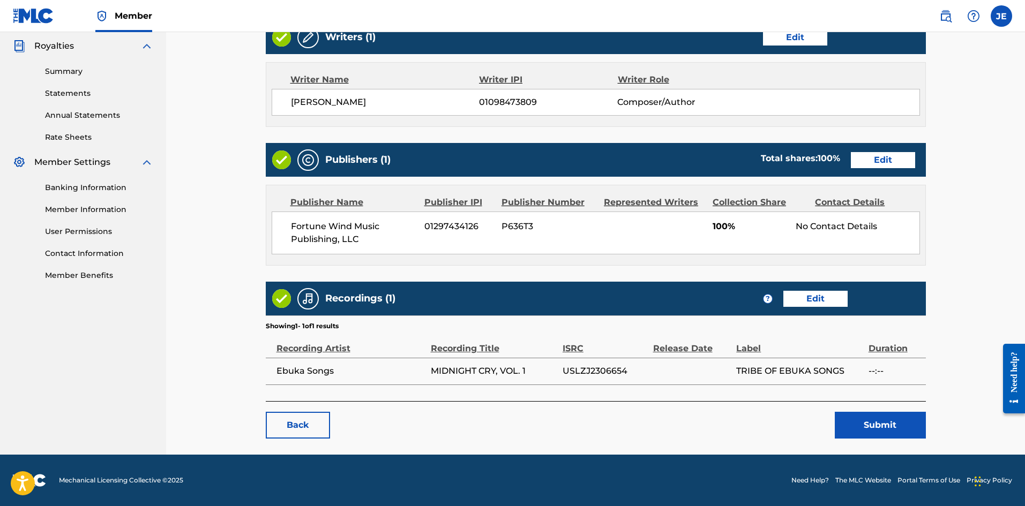
click at [864, 420] on button "Submit" at bounding box center [879, 425] width 91 height 27
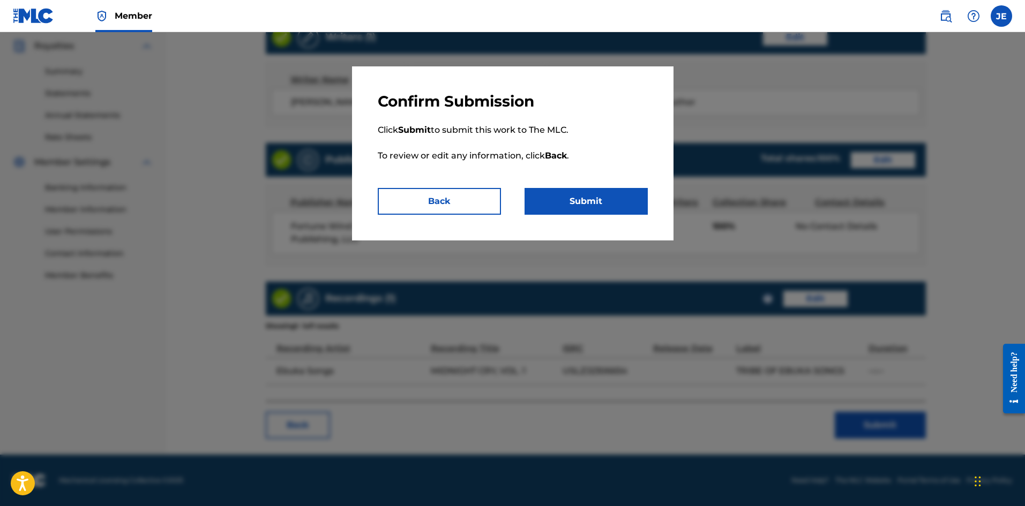
click at [609, 207] on button "Submit" at bounding box center [585, 201] width 123 height 27
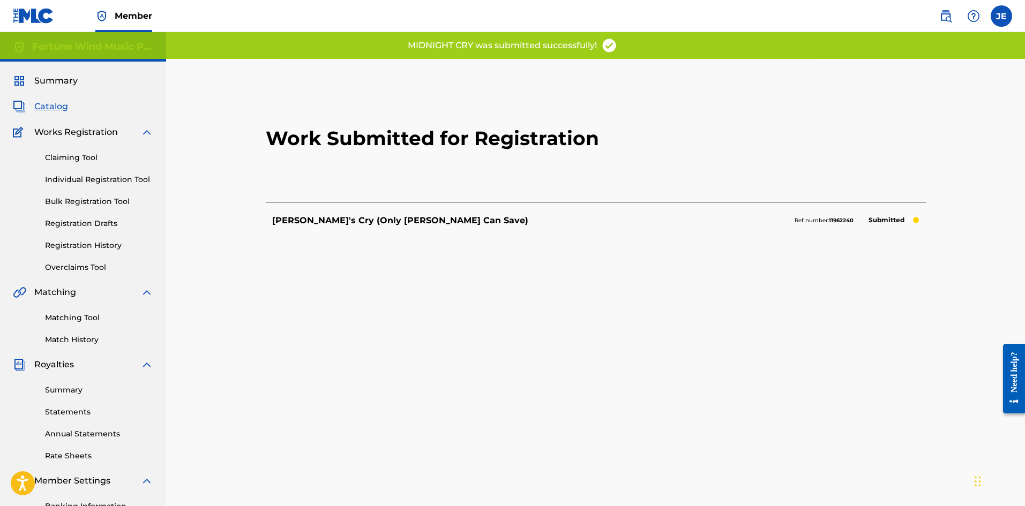
click at [49, 104] on span "Catalog" at bounding box center [51, 106] width 34 height 13
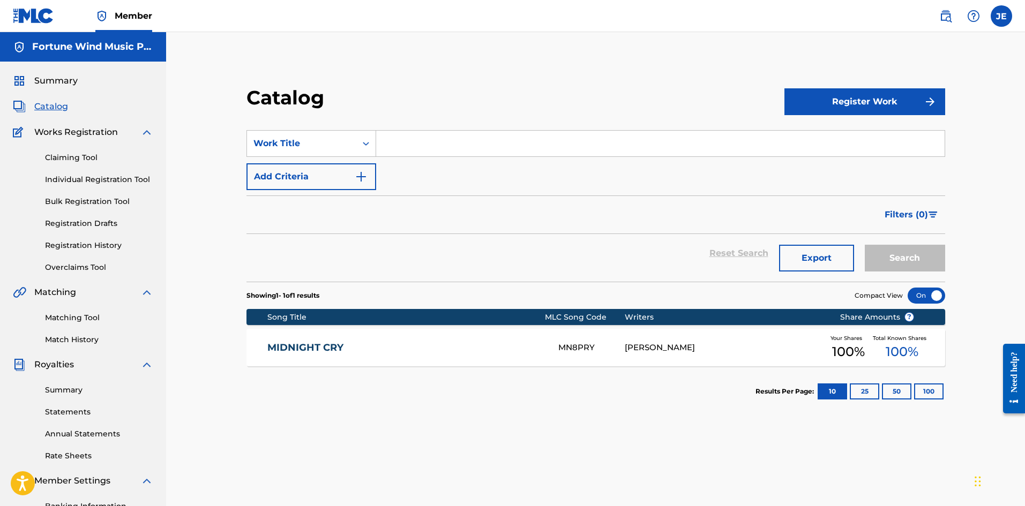
click at [68, 155] on link "Claiming Tool" at bounding box center [99, 157] width 108 height 11
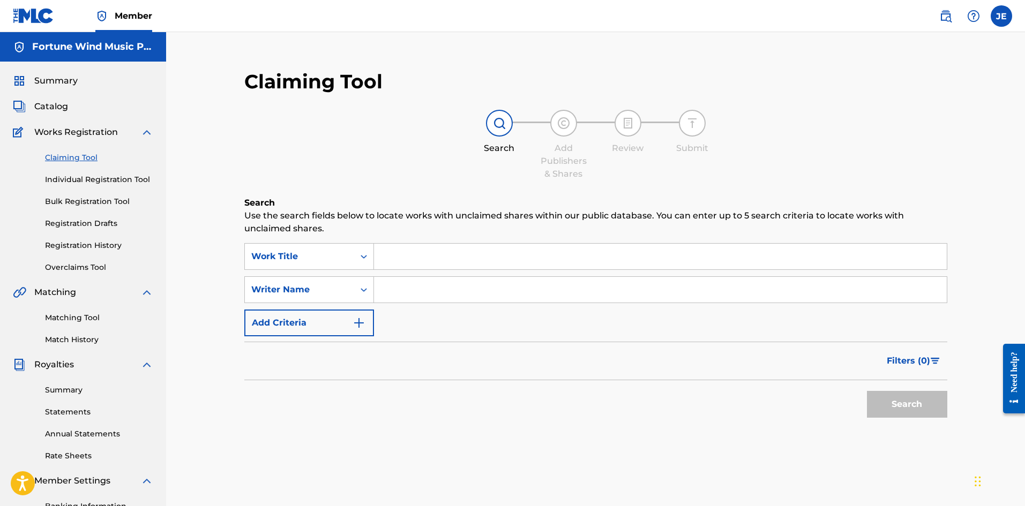
click at [57, 110] on span "Catalog" at bounding box center [51, 106] width 34 height 13
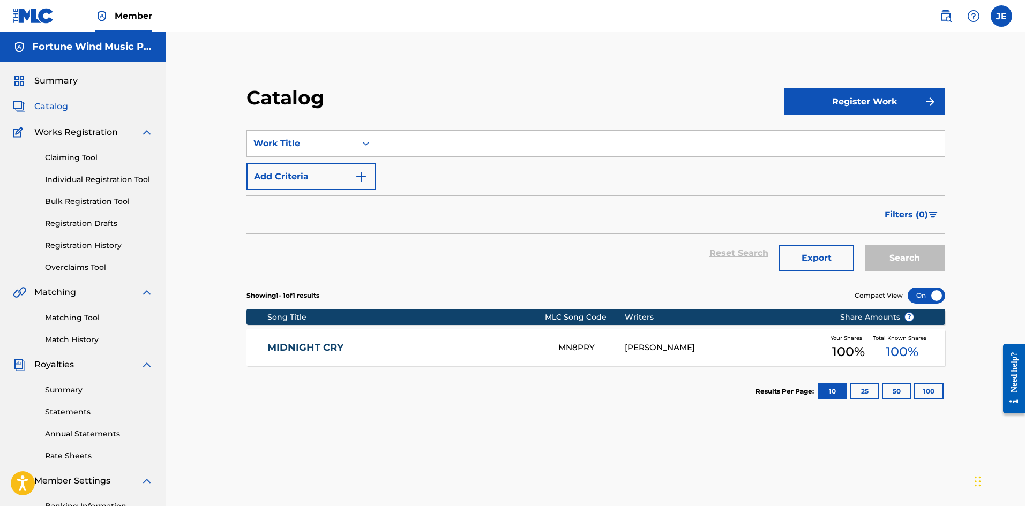
click at [506, 130] on section "SearchWithCriteriac3e004d9-26e5-4a96-98fb-c11f40c8d556 Work Title Add Criteria …" at bounding box center [595, 199] width 698 height 164
click at [471, 145] on input "Search Form" at bounding box center [660, 144] width 568 height 26
click at [53, 85] on span "Summary" at bounding box center [55, 80] width 43 height 13
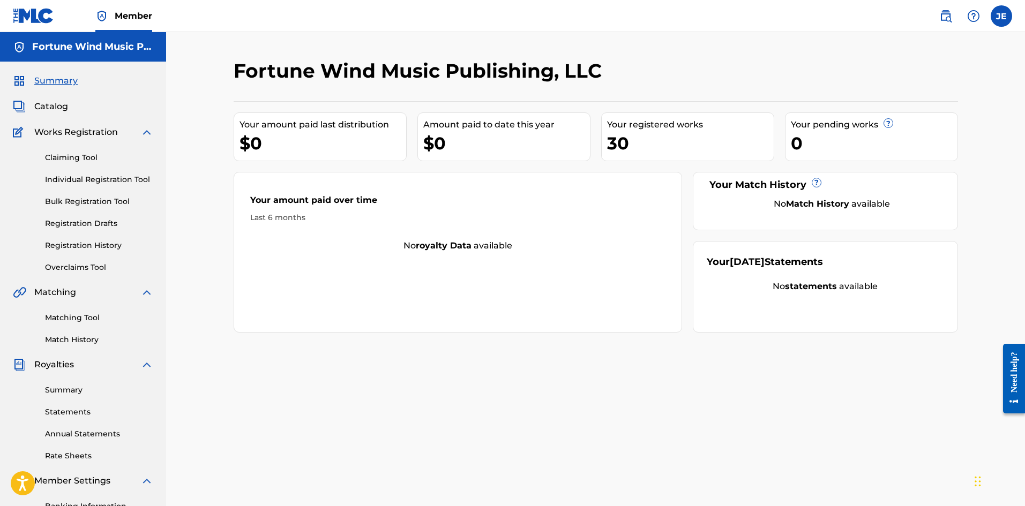
click at [639, 141] on div "30" at bounding box center [690, 143] width 167 height 24
click at [194, 186] on div "Fortune Wind Music Publishing, LLC Your amount paid last distribution $0 Amount…" at bounding box center [595, 322] width 859 height 581
click at [47, 107] on span "Catalog" at bounding box center [51, 106] width 34 height 13
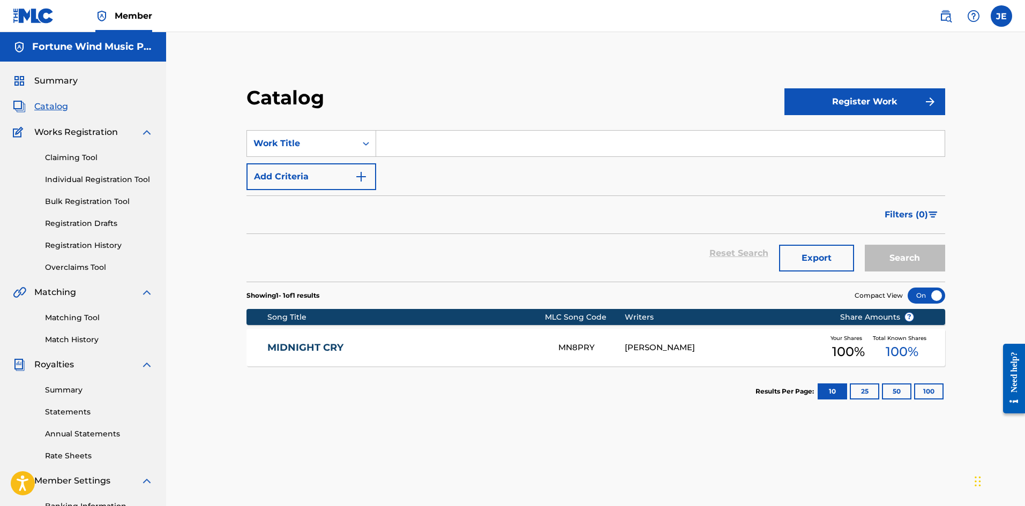
click at [935, 394] on button "100" at bounding box center [928, 391] width 29 height 16
click at [438, 145] on input "Search Form" at bounding box center [660, 144] width 568 height 26
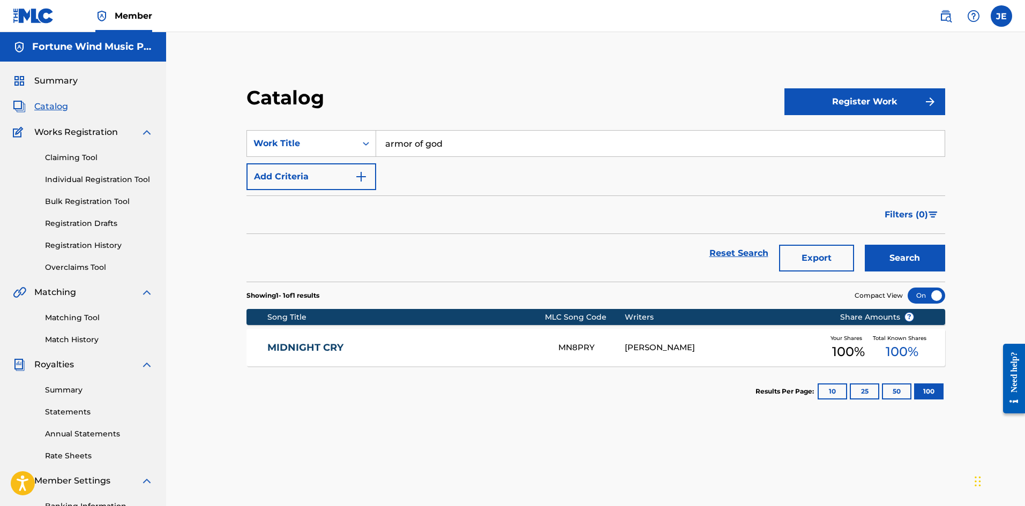
type input "armor of god"
click at [864, 245] on button "Search" at bounding box center [904, 258] width 80 height 27
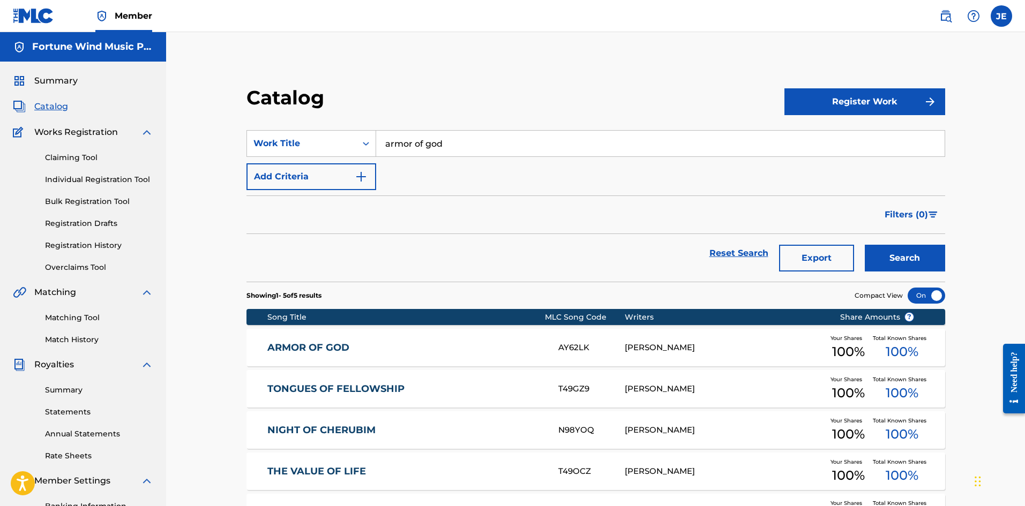
click at [475, 342] on link "ARMOR OF GOD" at bounding box center [405, 348] width 276 height 12
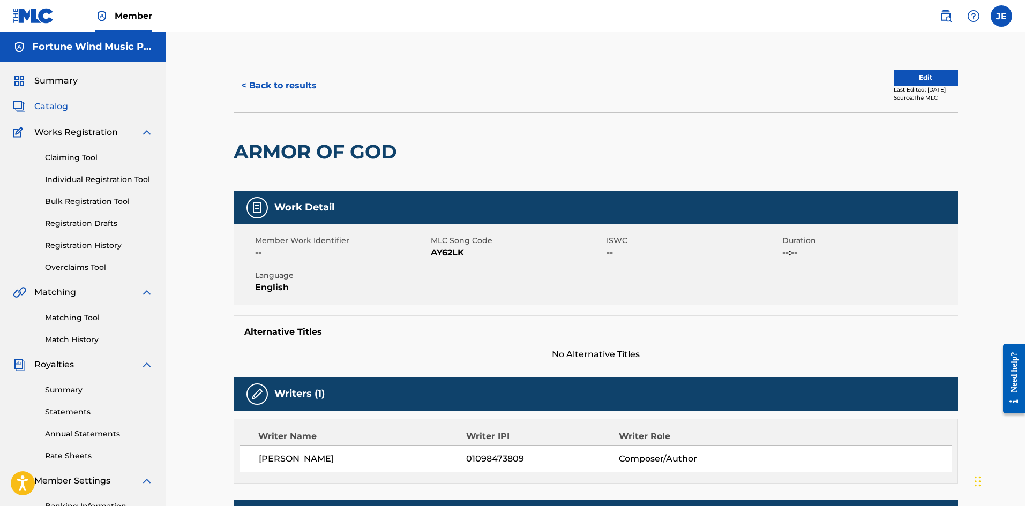
click at [54, 106] on span "Catalog" at bounding box center [51, 106] width 34 height 13
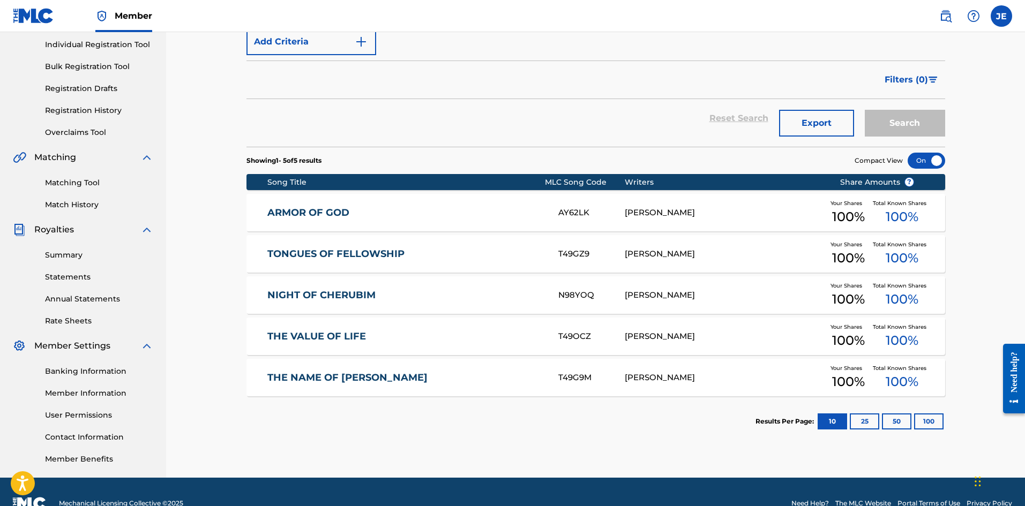
scroll to position [158, 0]
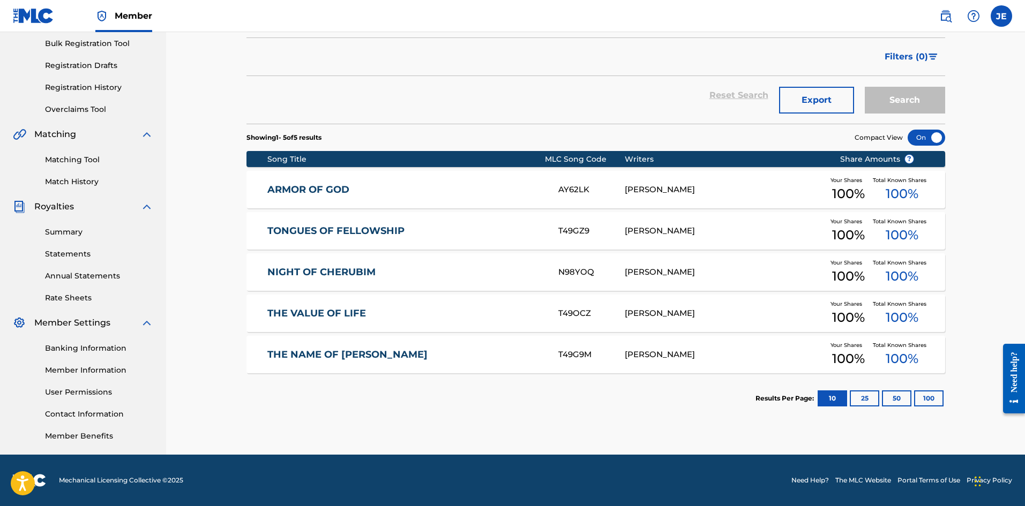
click at [928, 402] on button "100" at bounding box center [928, 398] width 29 height 16
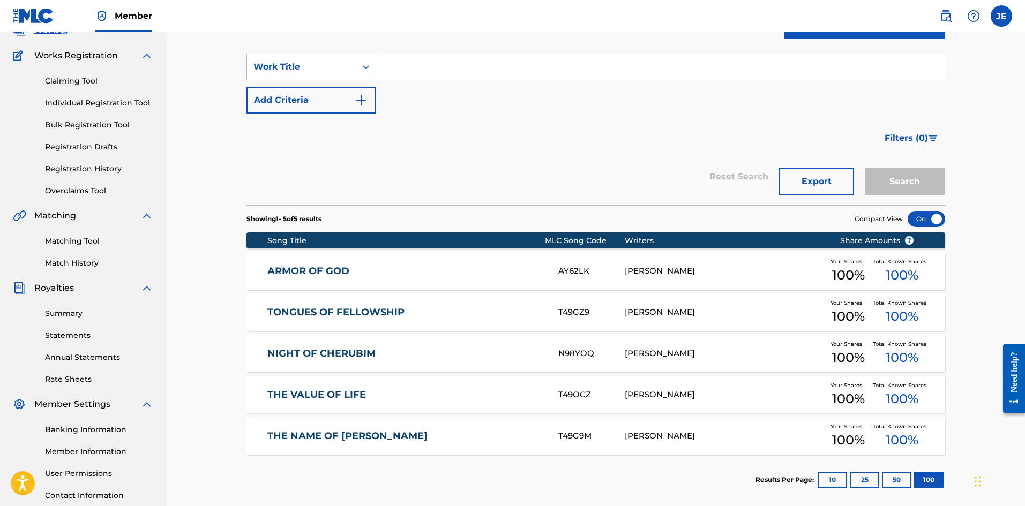
scroll to position [0, 0]
